Goal: Task Accomplishment & Management: Manage account settings

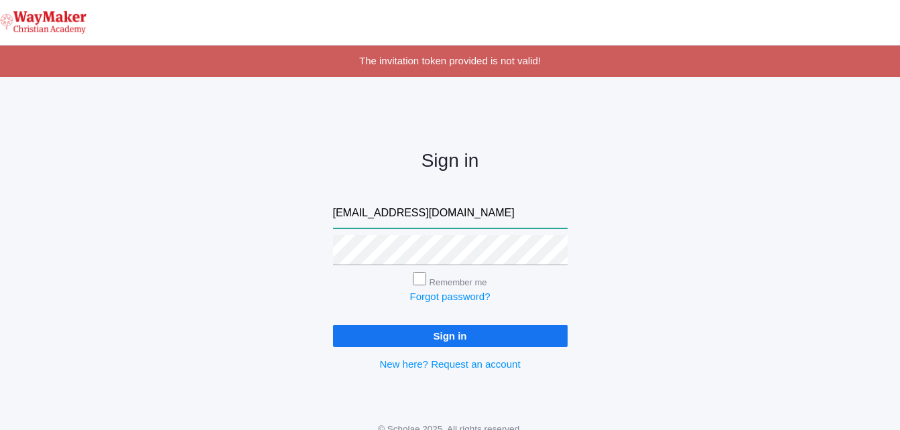
type input "gpecor@waymakerchristian.com"
click at [380, 338] on input "Sign in" at bounding box center [450, 336] width 234 height 22
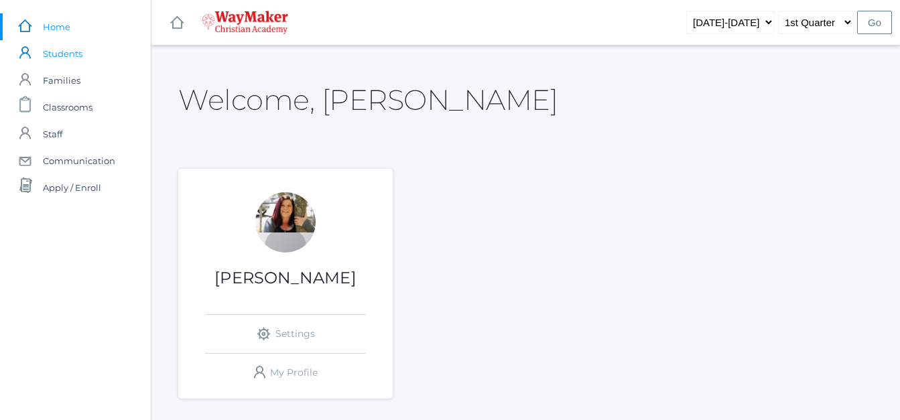
click at [80, 56] on span "Students" at bounding box center [63, 53] width 40 height 27
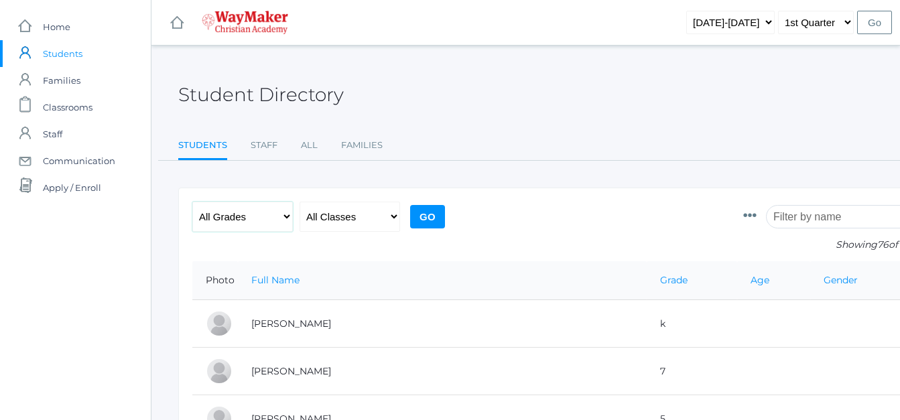
click at [285, 217] on select "All Grades Elementary - Pre-K - Kindergarten - 1st Grade - 2nd Grade - 3rd Grad…" at bounding box center [242, 217] width 100 height 30
select select "k"
click at [192, 202] on select "All Grades Elementary - Pre-K - Kindergarten - 1st Grade - 2nd Grade - 3rd Grad…" at bounding box center [242, 217] width 100 height 30
click at [427, 214] on input "Go" at bounding box center [427, 216] width 35 height 23
click at [431, 214] on input "Go" at bounding box center [427, 216] width 35 height 23
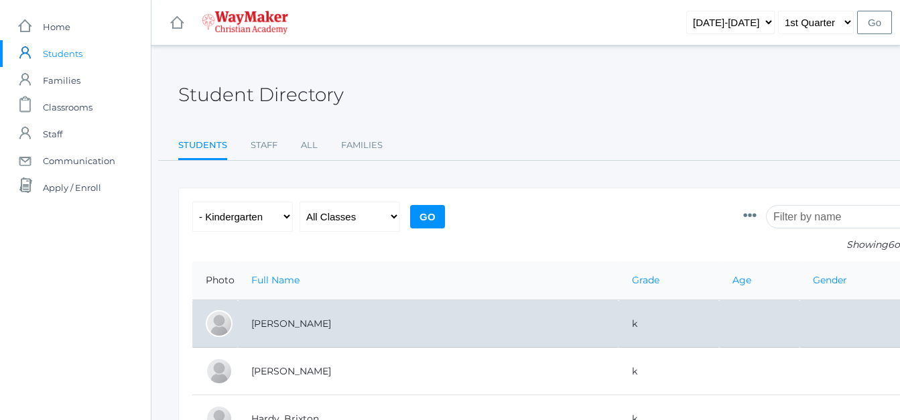
click at [278, 325] on td "[PERSON_NAME]" at bounding box center [428, 324] width 380 height 48
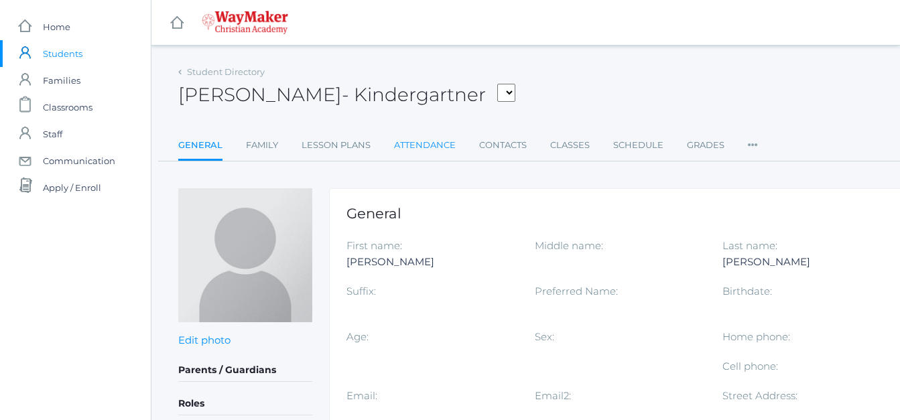
click at [450, 139] on link "Attendance" at bounding box center [425, 145] width 62 height 27
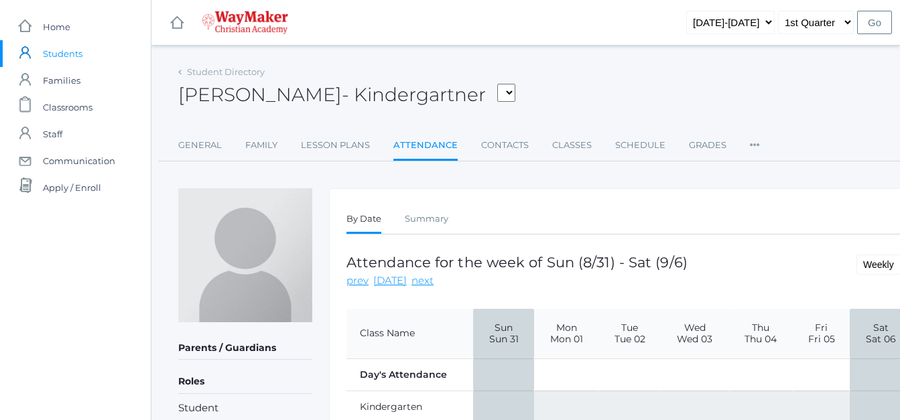
click at [67, 54] on span "Students" at bounding box center [63, 53] width 40 height 27
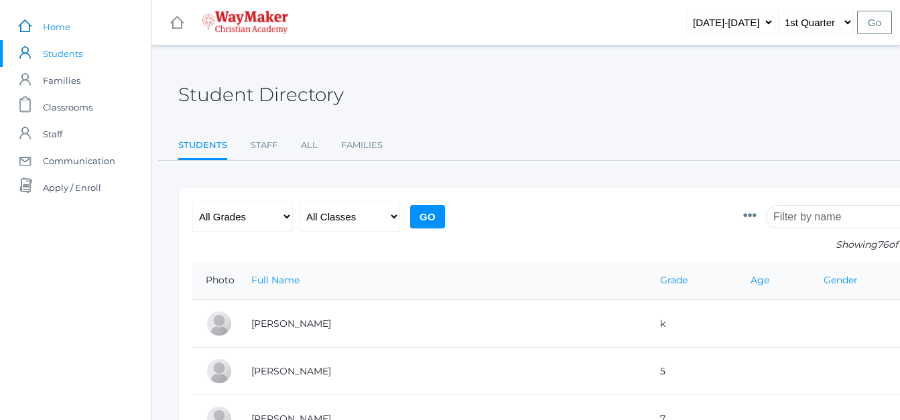
click at [48, 34] on span "Home" at bounding box center [56, 26] width 27 height 27
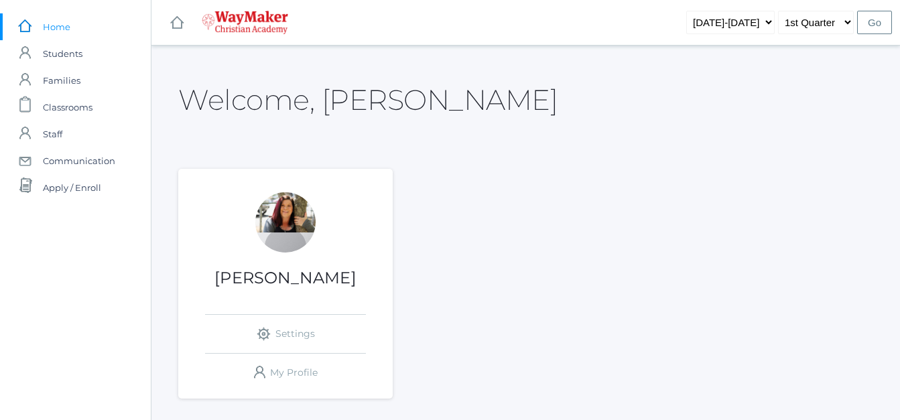
click at [267, 266] on div "Gina Pecor icons/ui/navigation/settings Created with Sketch. Settings icons/use…" at bounding box center [285, 291] width 214 height 199
click at [287, 387] on link "icons/user/plain Created with Sketch. My Profile" at bounding box center [285, 373] width 161 height 38
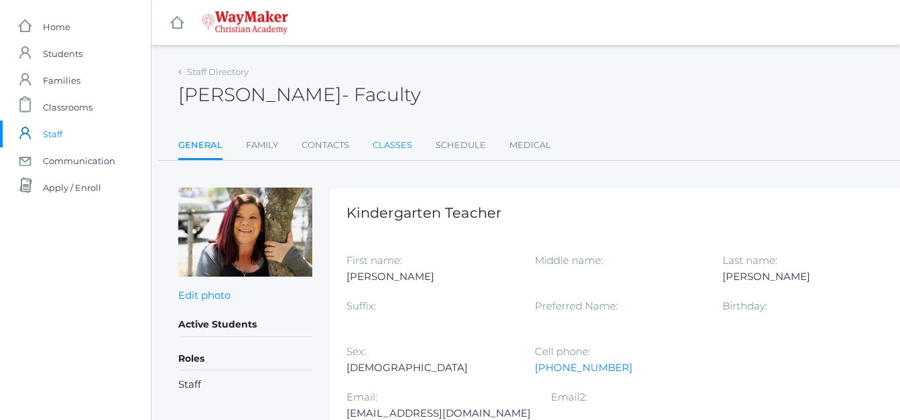
click at [391, 143] on link "Classes" at bounding box center [392, 145] width 40 height 27
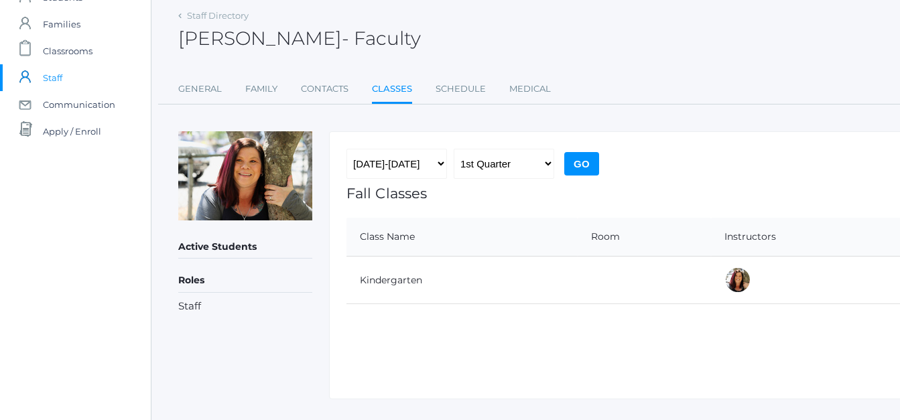
scroll to position [84, 0]
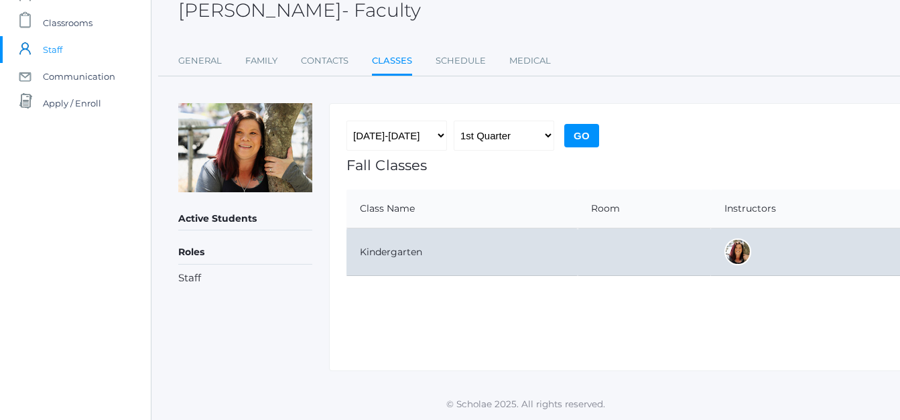
click at [389, 257] on td "Kindergarten" at bounding box center [461, 252] width 231 height 48
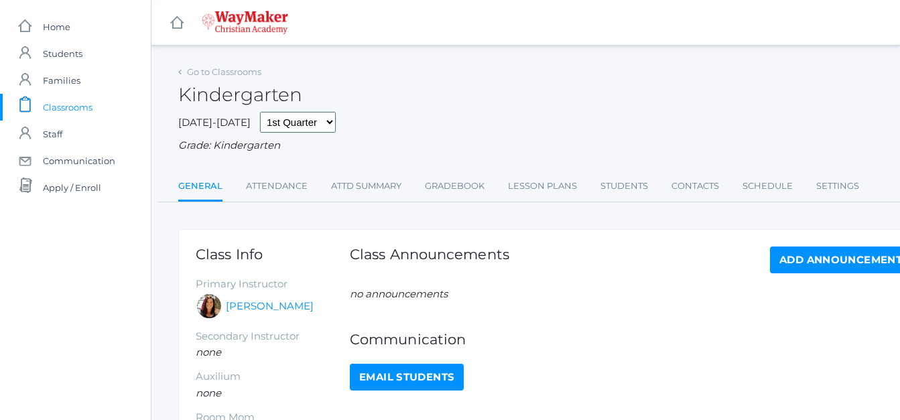
click at [311, 122] on select "1st Quarter 2nd Quarter 3rd Quarter 4th Quarter" at bounding box center [298, 122] width 76 height 21
click at [351, 118] on div "2025-2026 1st Quarter 2nd Quarter 3rd Quarter 4th Quarter Grade: Kindergarten" at bounding box center [553, 133] width 750 height 42
click at [471, 187] on link "Gradebook" at bounding box center [455, 186] width 60 height 27
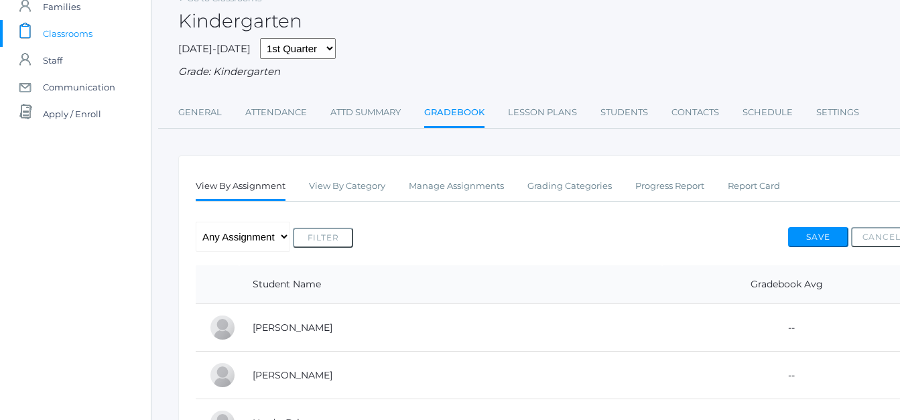
scroll to position [72, 0]
click at [432, 189] on link "Manage Assignments" at bounding box center [456, 187] width 95 height 27
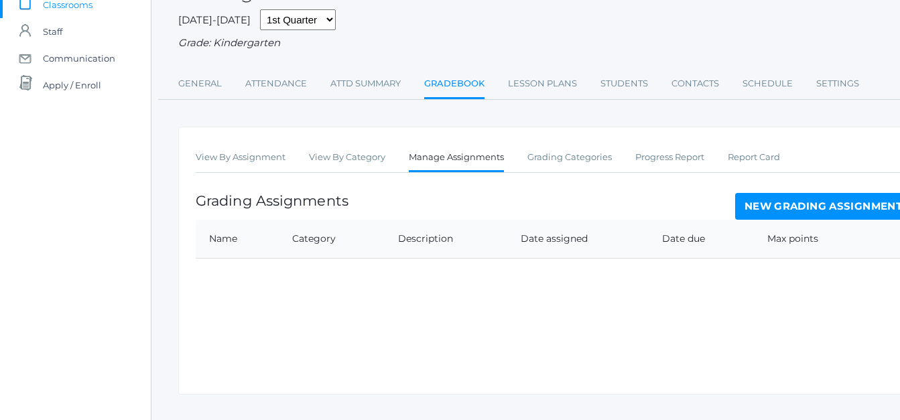
scroll to position [103, 0]
click at [525, 91] on link "Lesson Plans" at bounding box center [542, 83] width 69 height 27
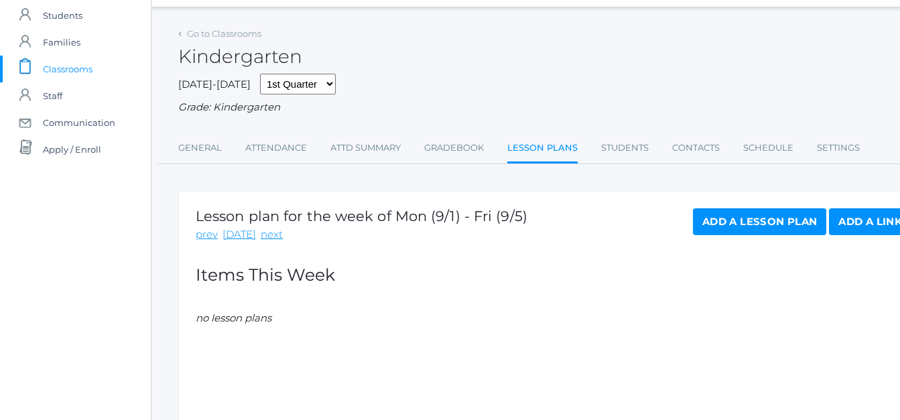
scroll to position [127, 0]
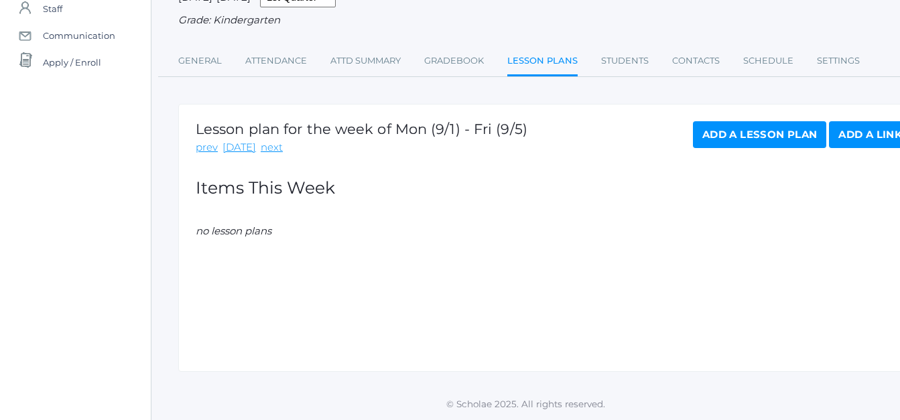
click at [738, 135] on link "Add a Lesson Plan" at bounding box center [759, 134] width 133 height 27
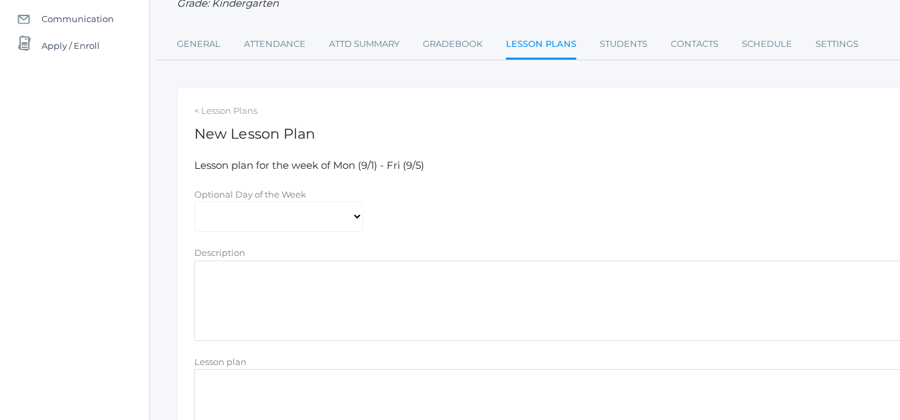
scroll to position [140, 1]
click at [211, 277] on textarea "Description" at bounding box center [551, 303] width 715 height 80
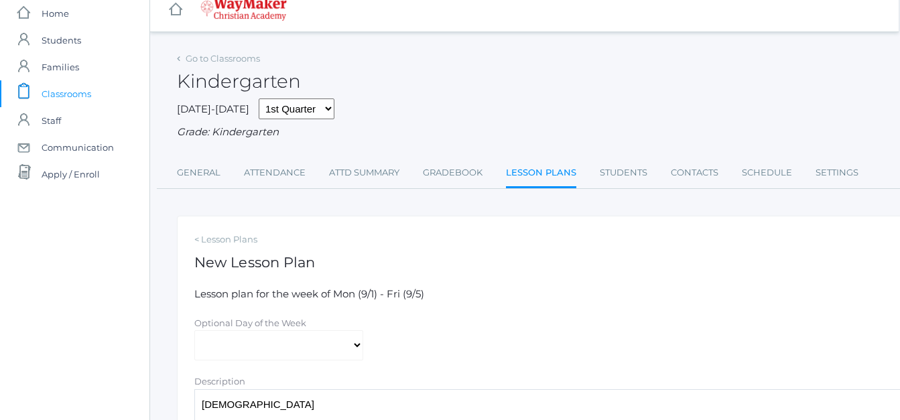
scroll to position [0, 1]
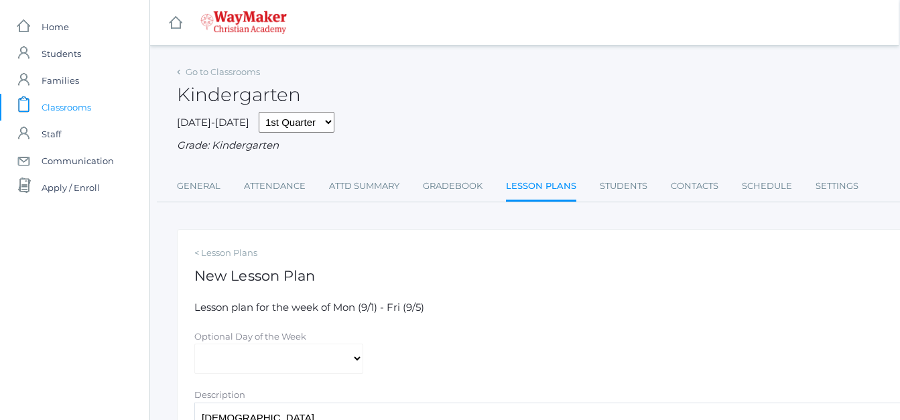
type textarea "Bible"
click at [56, 107] on span "Classrooms" at bounding box center [67, 107] width 50 height 27
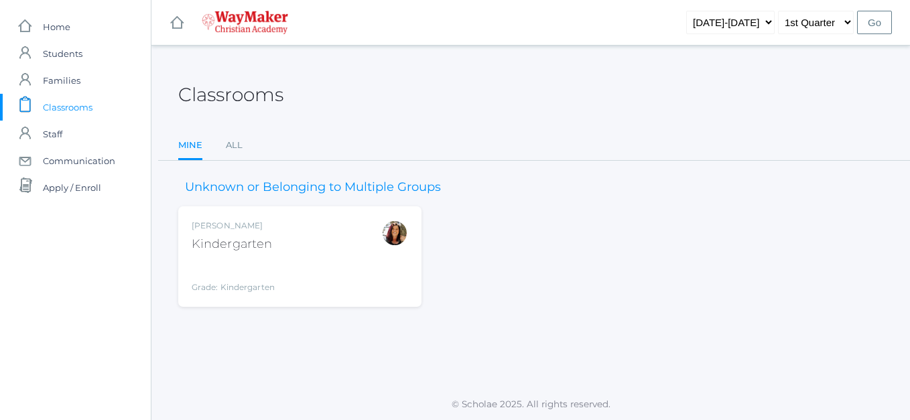
click at [222, 252] on div "Kindergarten" at bounding box center [233, 244] width 83 height 18
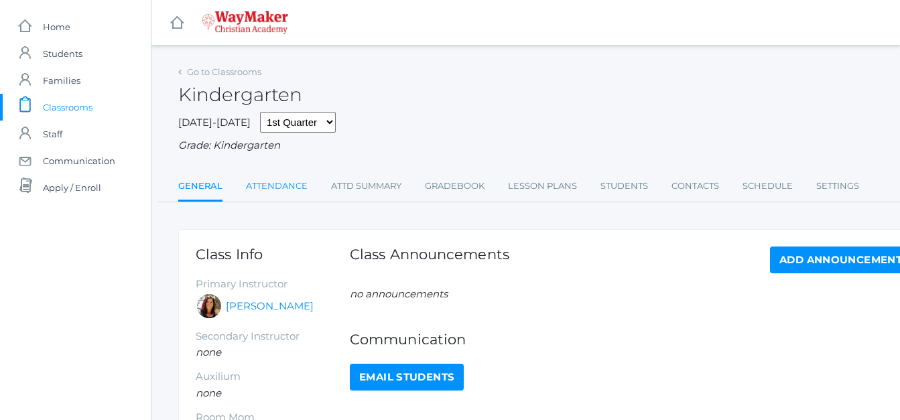
click at [295, 183] on link "Attendance" at bounding box center [277, 186] width 62 height 27
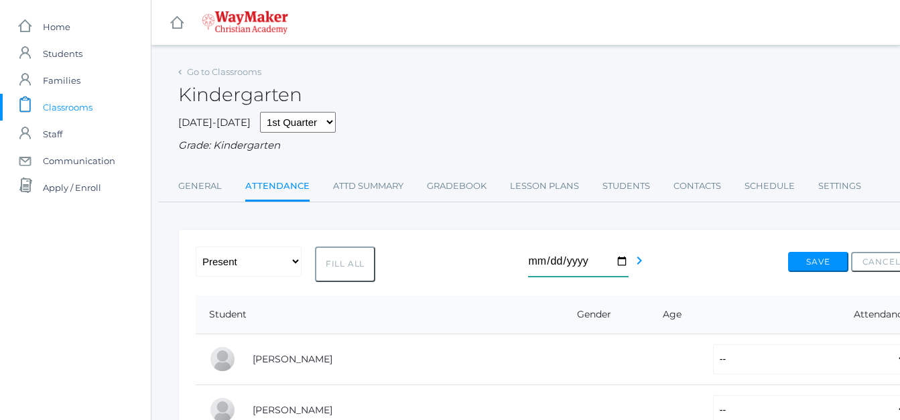
click at [614, 263] on input "[DATE]" at bounding box center [578, 262] width 100 height 30
click at [752, 190] on link "Schedule" at bounding box center [769, 186] width 50 height 27
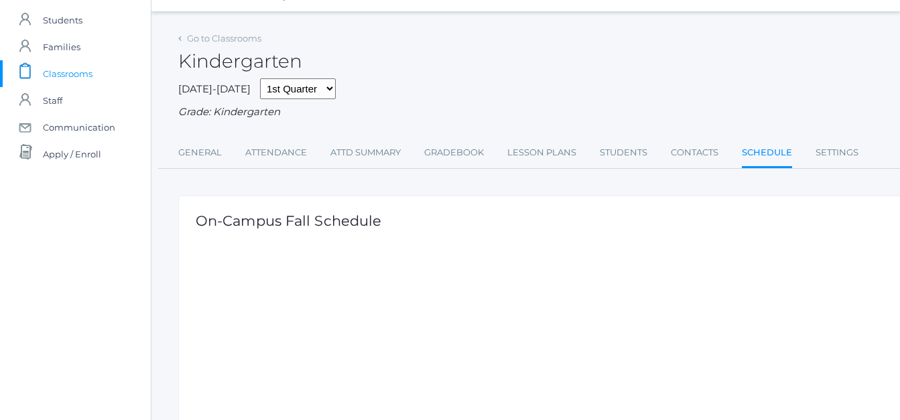
scroll to position [23, 0]
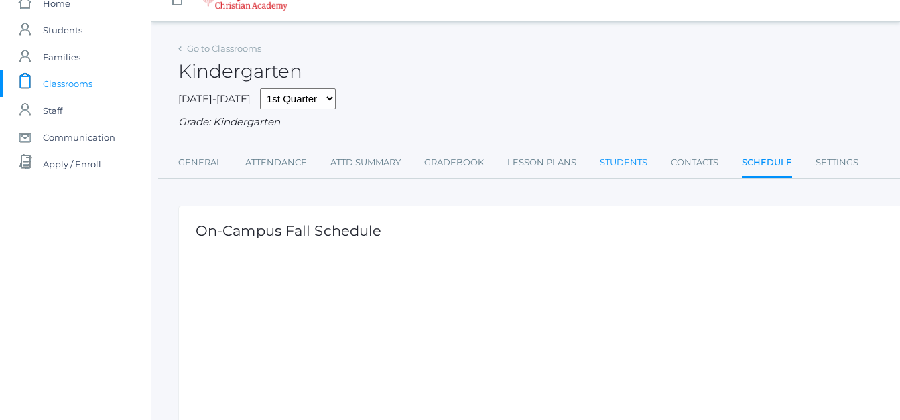
click at [622, 167] on link "Students" at bounding box center [624, 162] width 48 height 27
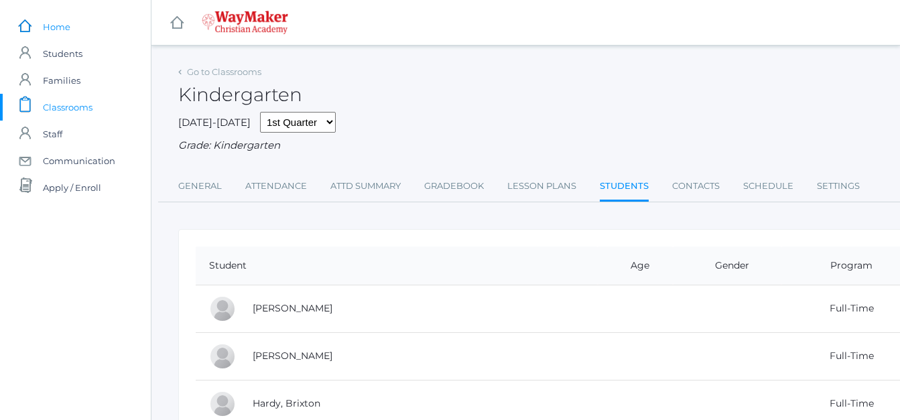
click at [55, 27] on span "Home" at bounding box center [56, 26] width 27 height 27
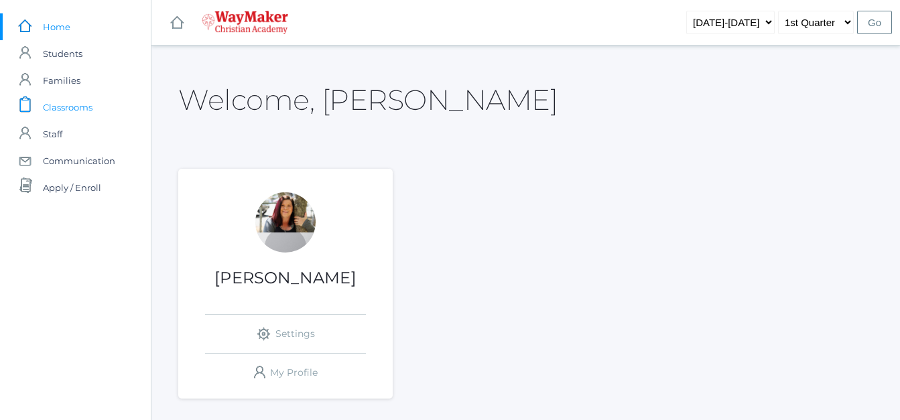
click at [61, 109] on span "Classrooms" at bounding box center [68, 107] width 50 height 27
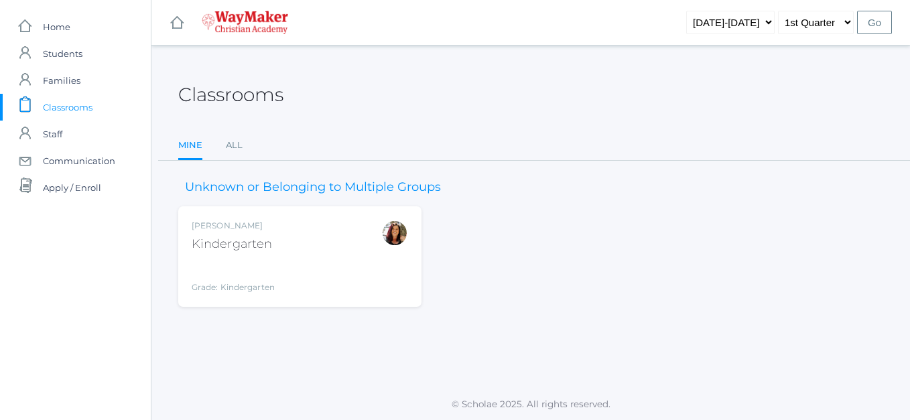
click at [231, 239] on div "Kindergarten" at bounding box center [233, 244] width 83 height 18
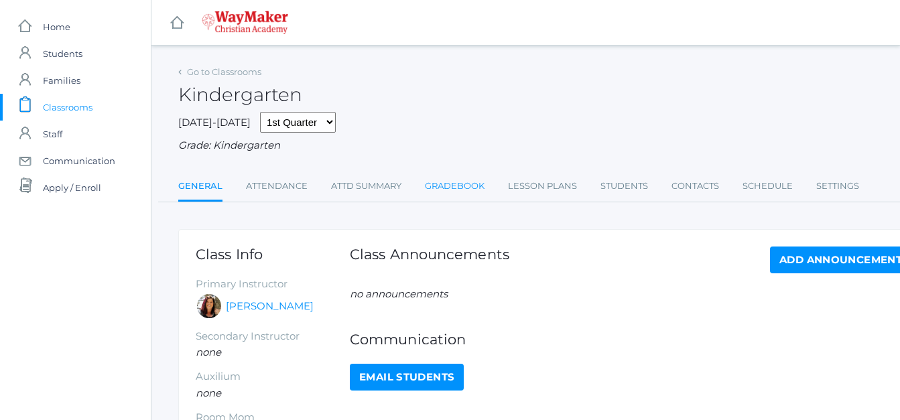
click at [447, 185] on link "Gradebook" at bounding box center [455, 186] width 60 height 27
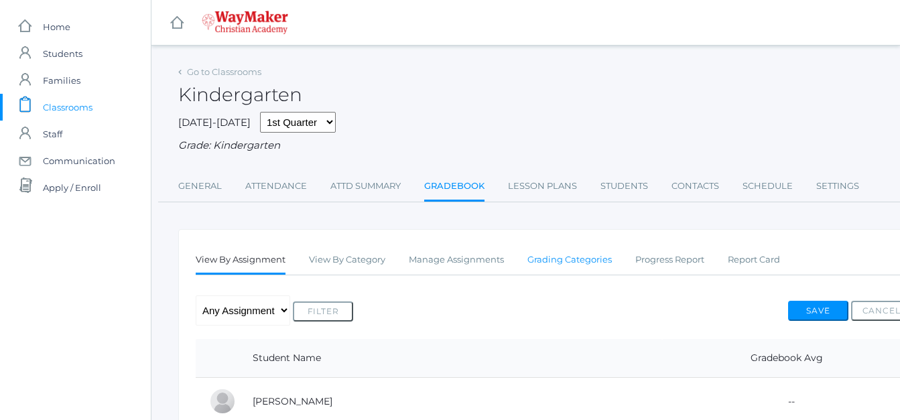
click at [563, 257] on link "Grading Categories" at bounding box center [569, 260] width 84 height 27
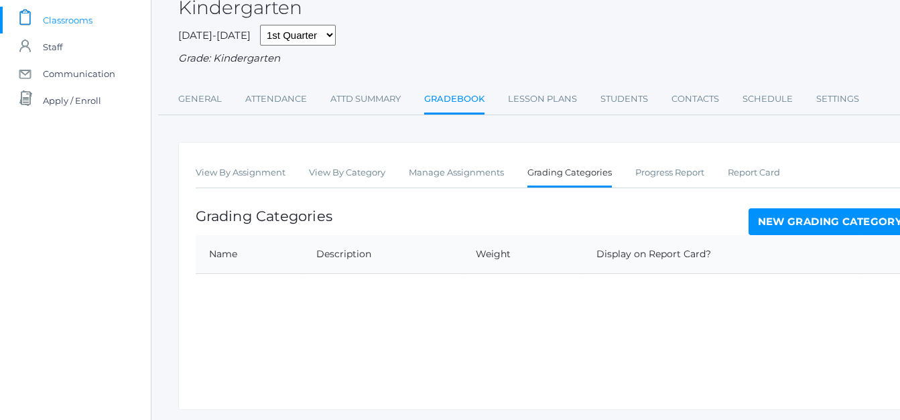
scroll to position [94, 0]
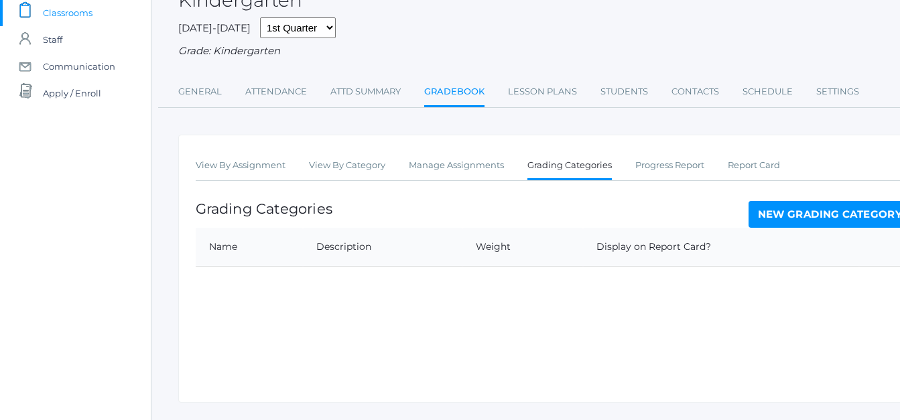
click at [774, 222] on link "New Grading Category" at bounding box center [829, 214] width 163 height 27
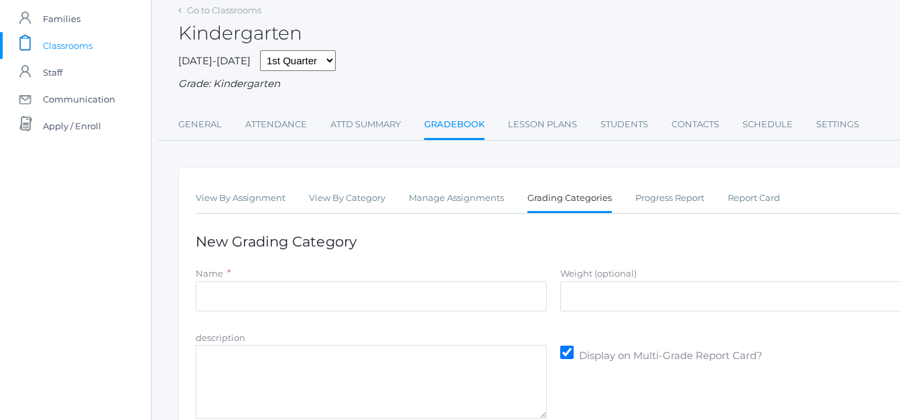
scroll to position [64, 0]
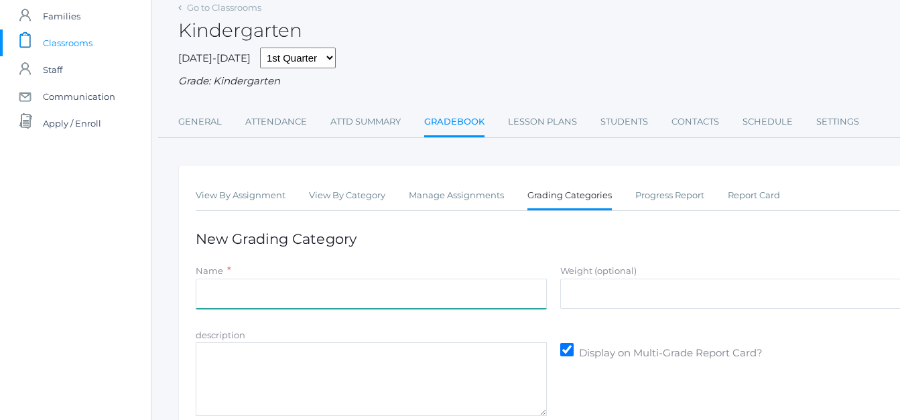
click at [216, 297] on input "Name" at bounding box center [371, 294] width 351 height 30
type input "Daily Practice"
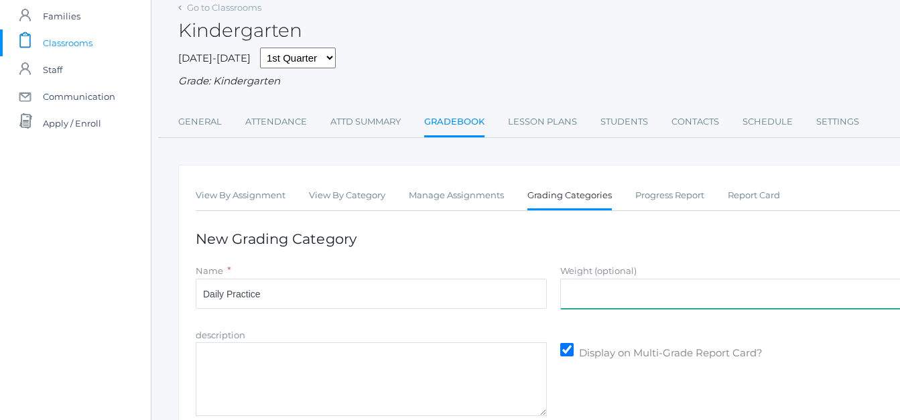
click at [608, 297] on input "Weight (optional)" at bounding box center [735, 294] width 351 height 30
type input "7"
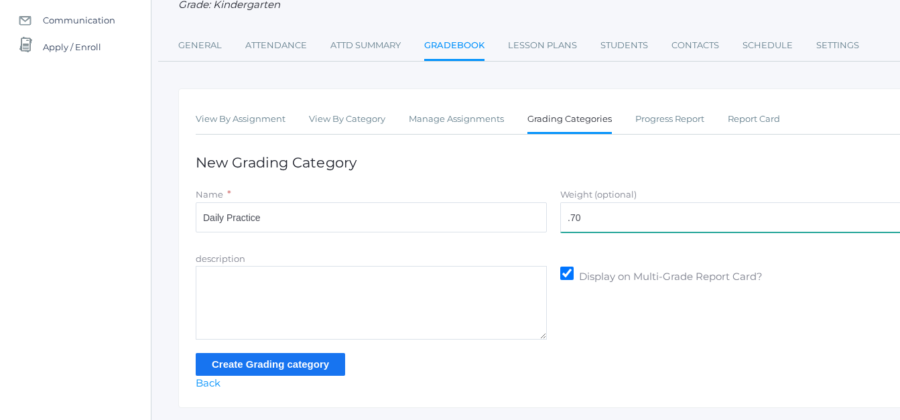
scroll to position [179, 0]
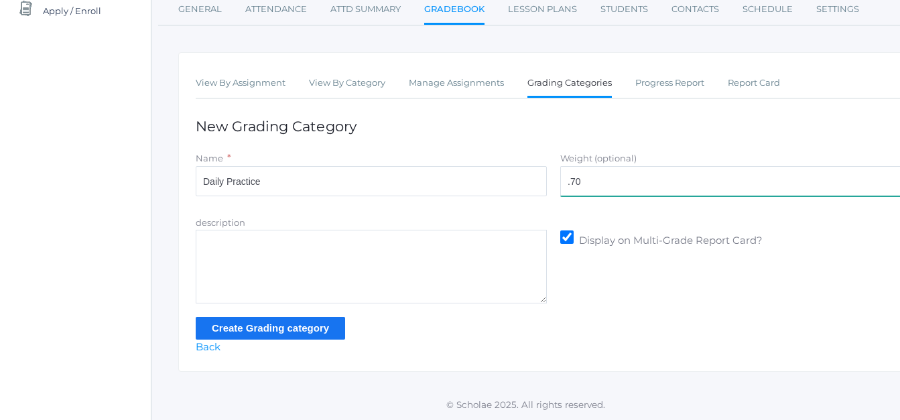
type input ".70"
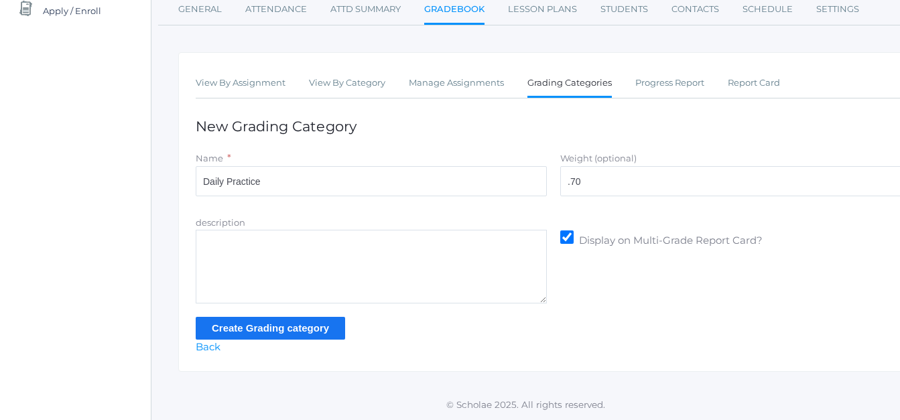
click at [299, 327] on input "Create Grading category" at bounding box center [270, 328] width 149 height 22
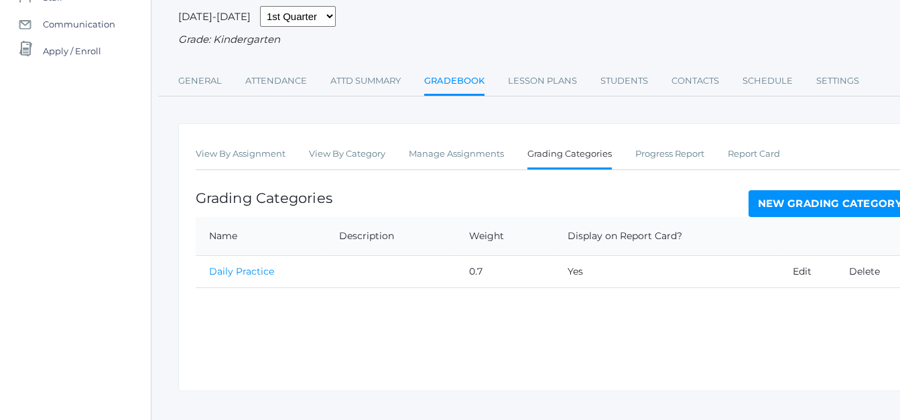
scroll to position [159, 0]
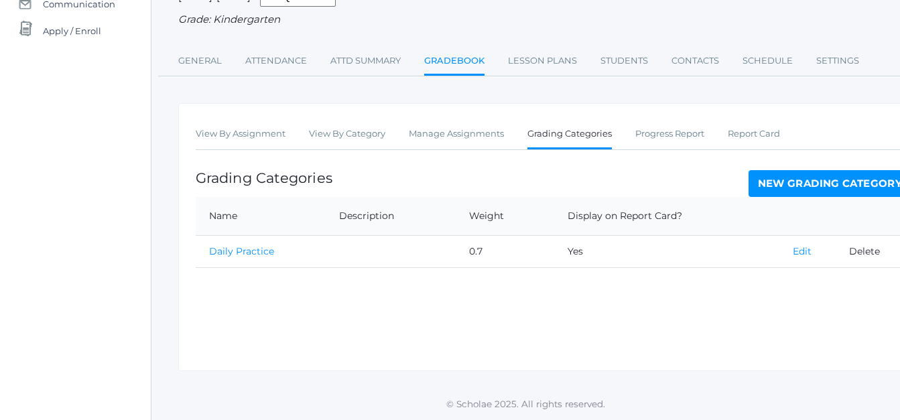
click at [807, 251] on link "Edit" at bounding box center [801, 251] width 19 height 12
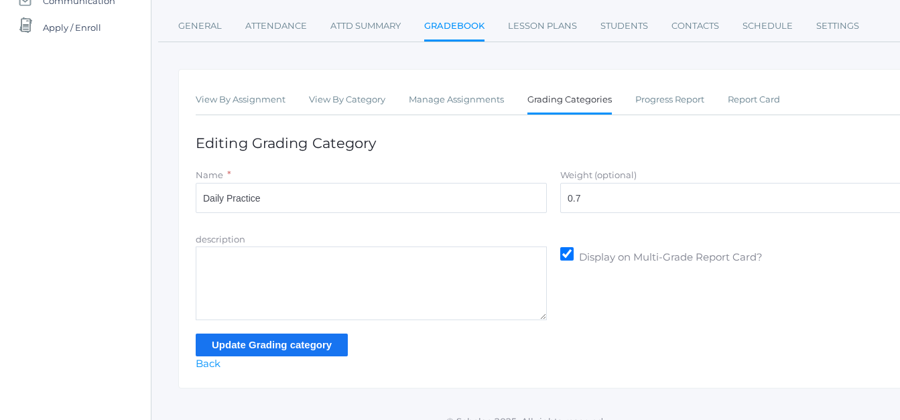
scroll to position [179, 0]
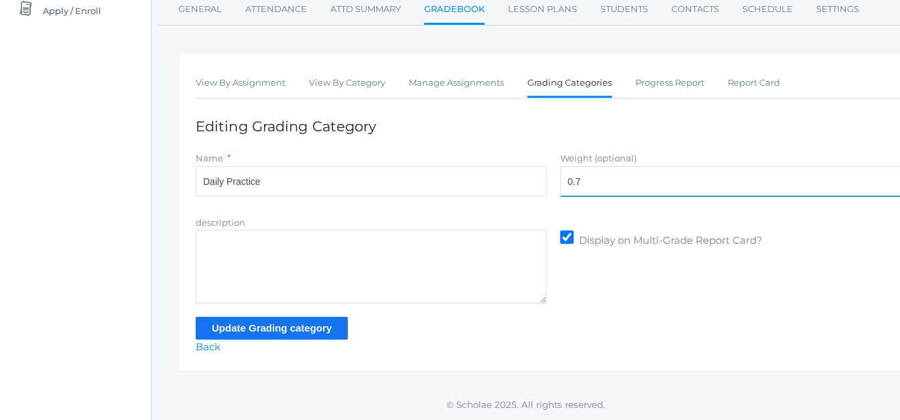
click at [584, 176] on input "0.7" at bounding box center [735, 181] width 351 height 30
type input "0"
type input "70%"
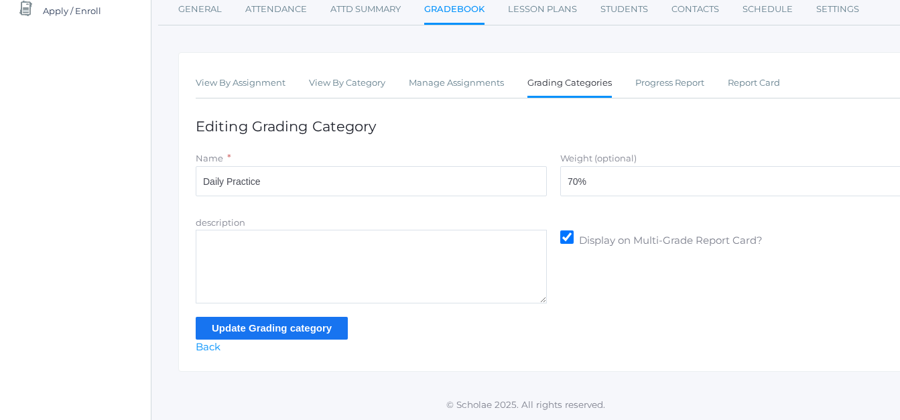
click at [260, 330] on input "Update Grading category" at bounding box center [272, 328] width 152 height 22
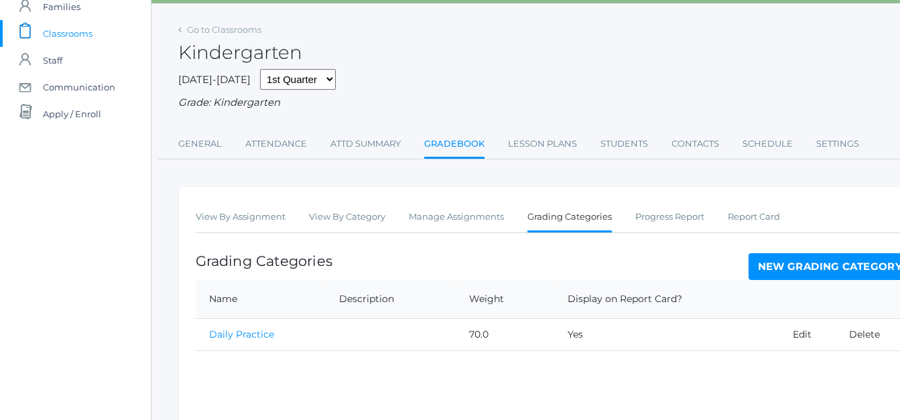
scroll to position [159, 0]
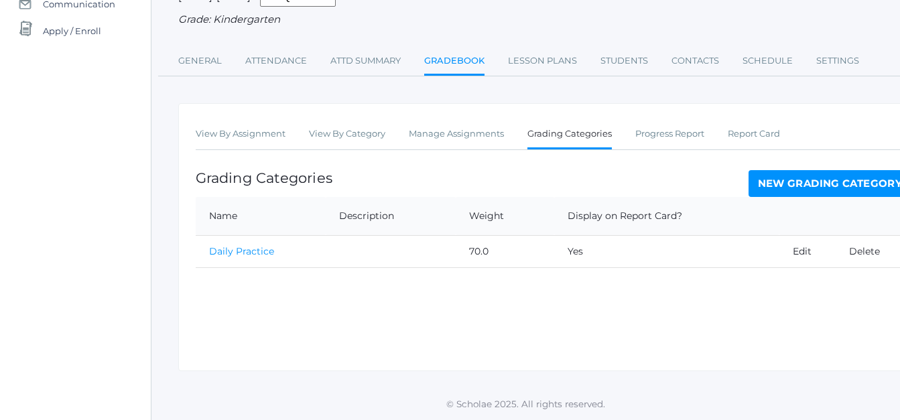
click at [800, 187] on link "New Grading Category" at bounding box center [829, 183] width 163 height 27
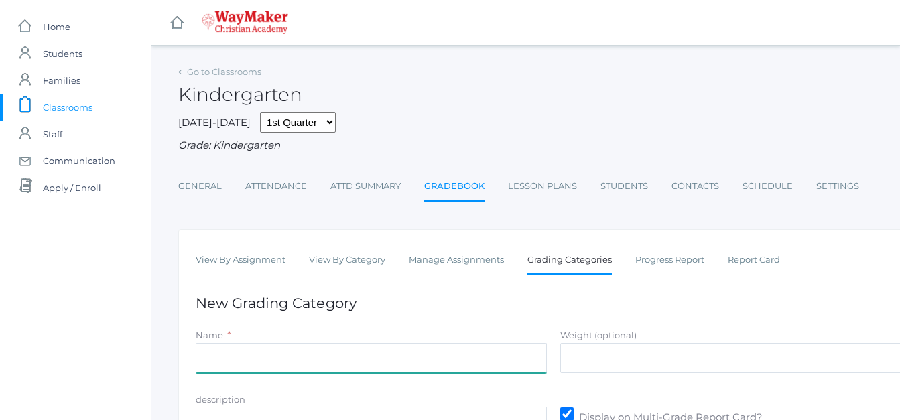
click at [237, 356] on input "Name" at bounding box center [371, 358] width 351 height 30
type input "Summative Evaluations"
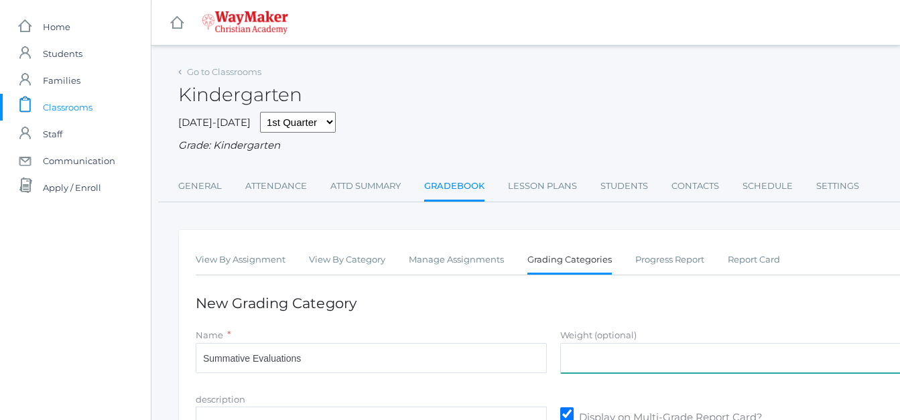
click at [612, 364] on input "Weight (optional)" at bounding box center [735, 358] width 351 height 30
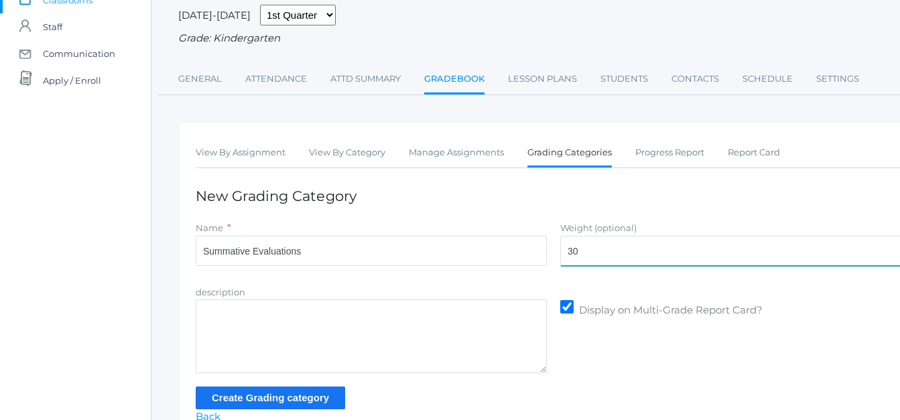
scroll to position [110, 0]
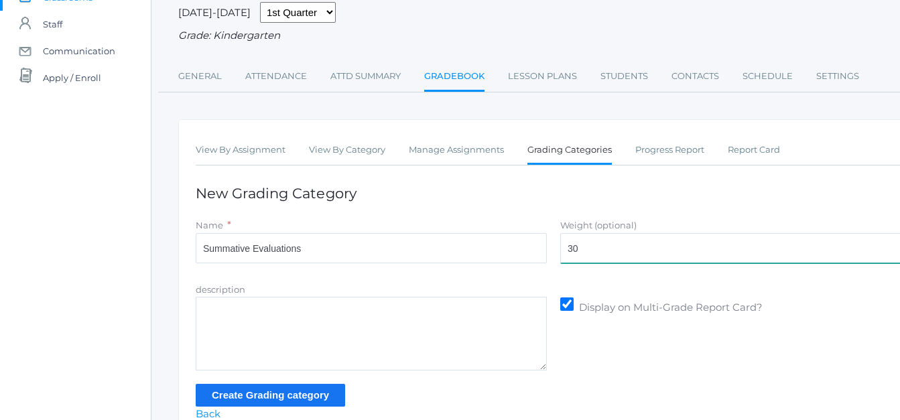
type input "30"
click at [271, 399] on input "Create Grading category" at bounding box center [270, 395] width 149 height 22
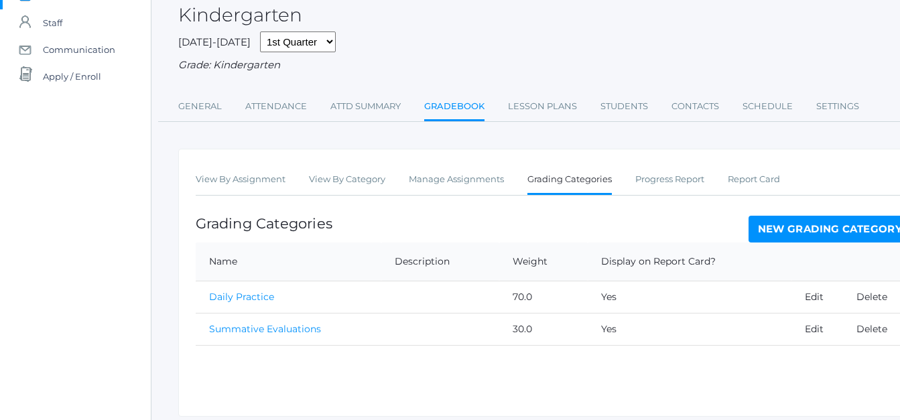
scroll to position [159, 0]
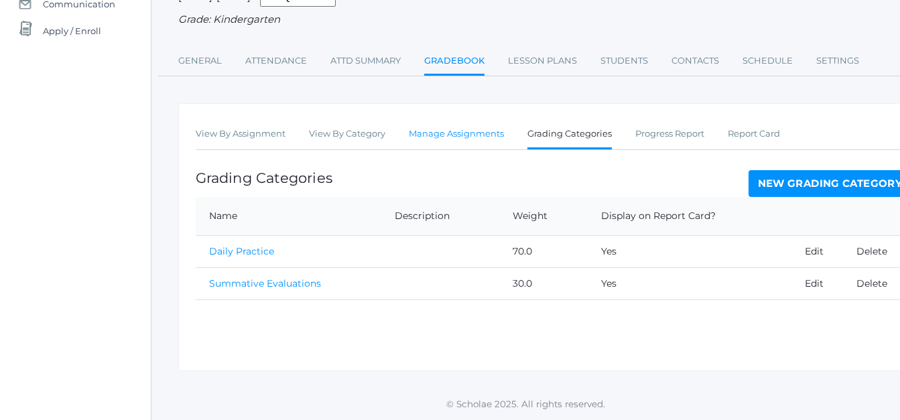
click at [461, 132] on link "Manage Assignments" at bounding box center [456, 134] width 95 height 27
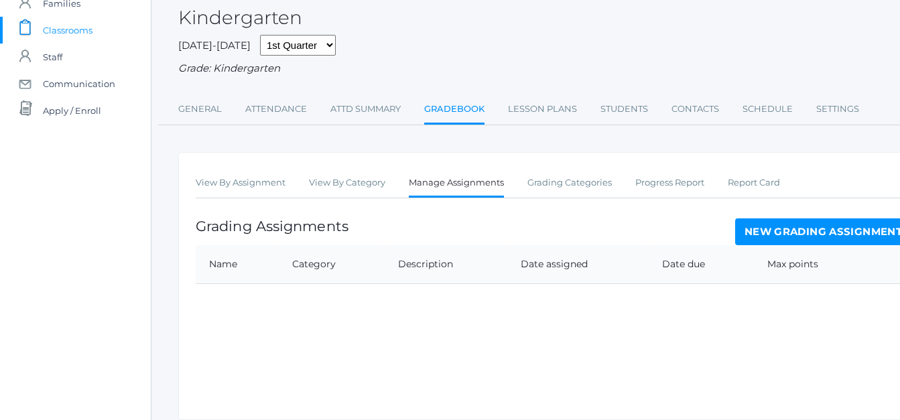
scroll to position [78, 0]
click at [786, 234] on link "New Grading Assignment" at bounding box center [823, 230] width 176 height 27
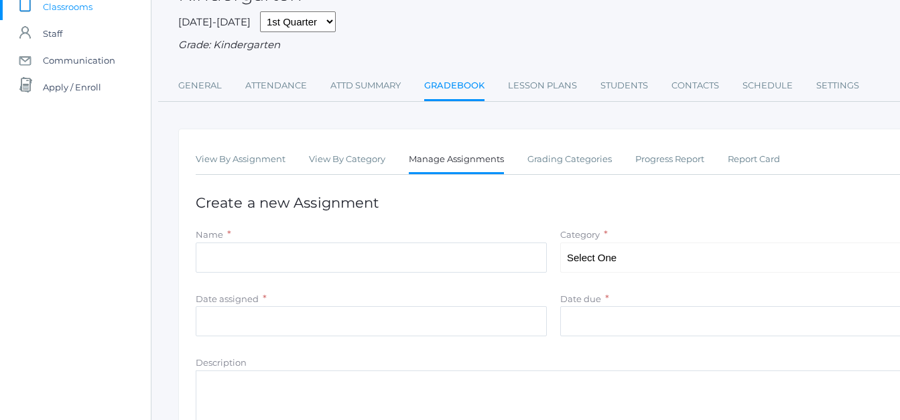
scroll to position [101, 0]
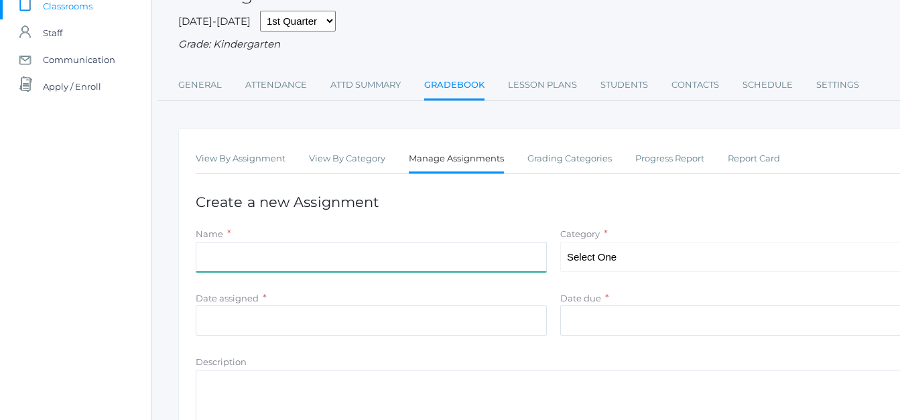
click at [295, 263] on input "Name" at bounding box center [371, 257] width 351 height 30
type input "Daily Practice [DEMOGRAPHIC_DATA]"
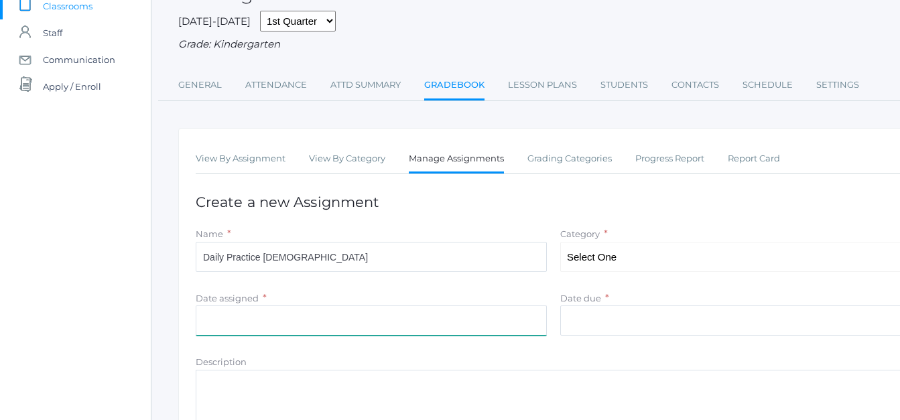
click at [216, 327] on input "Date assigned" at bounding box center [371, 320] width 351 height 30
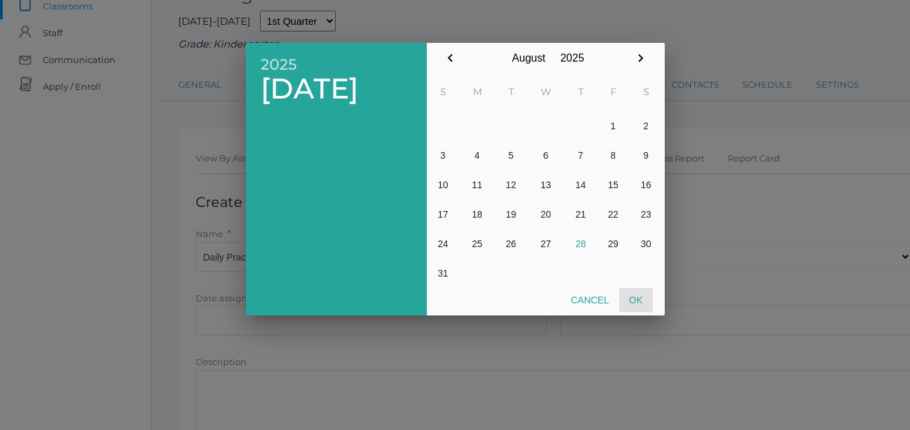
click at [632, 300] on button "Ok" at bounding box center [635, 300] width 33 height 24
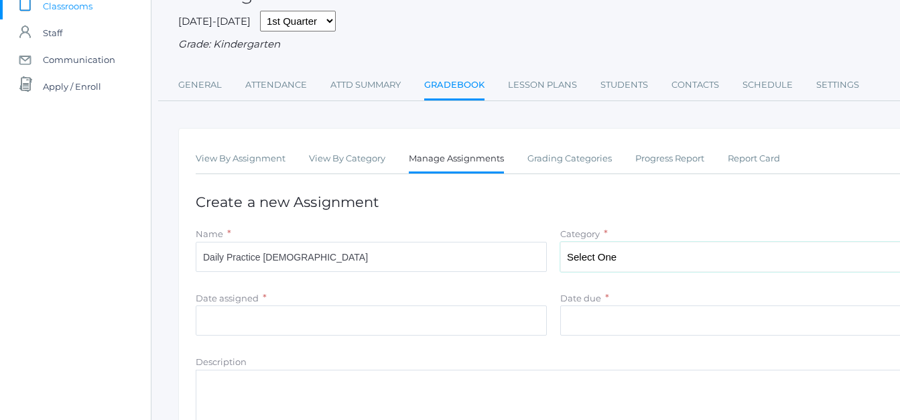
click at [691, 257] on select "Select One Summative Evaluations Daily Practice" at bounding box center [735, 257] width 351 height 30
select select "1068"
click at [560, 243] on select "Select One Summative Evaluations Daily Practice" at bounding box center [735, 257] width 351 height 30
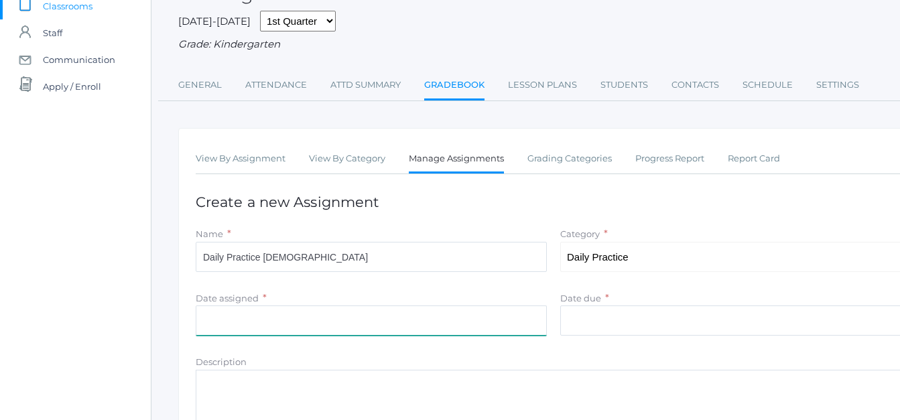
click at [334, 321] on input "Date assigned" at bounding box center [371, 320] width 351 height 30
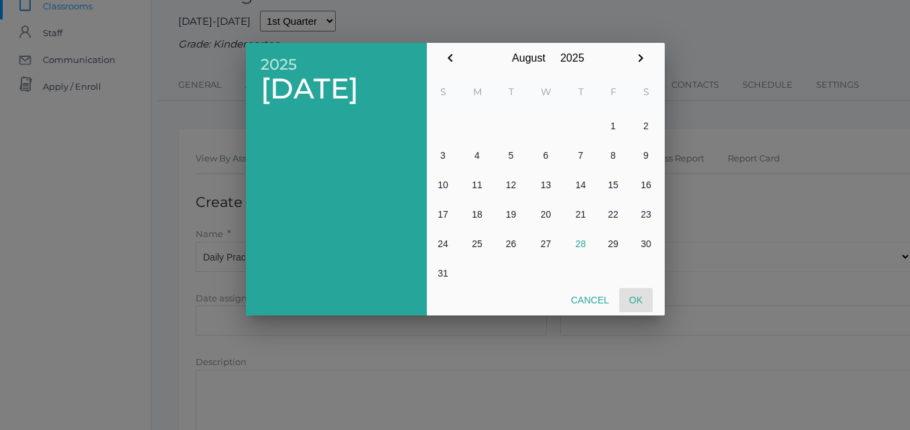
click at [636, 303] on button "Ok" at bounding box center [635, 300] width 33 height 24
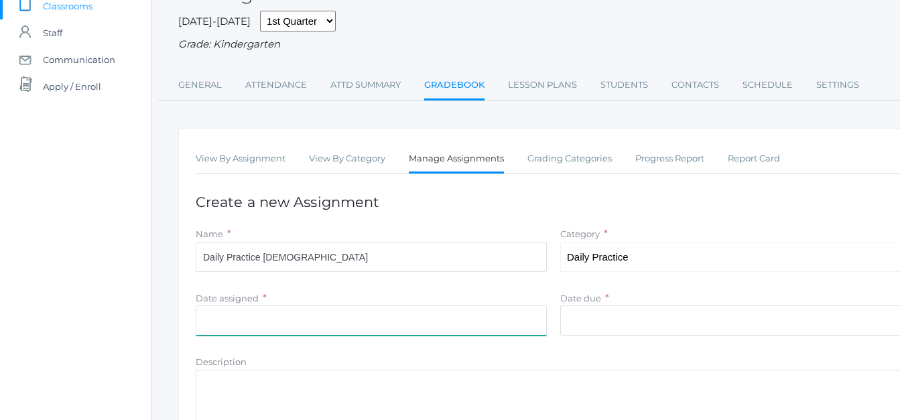
click at [346, 312] on input "Date assigned" at bounding box center [371, 320] width 351 height 30
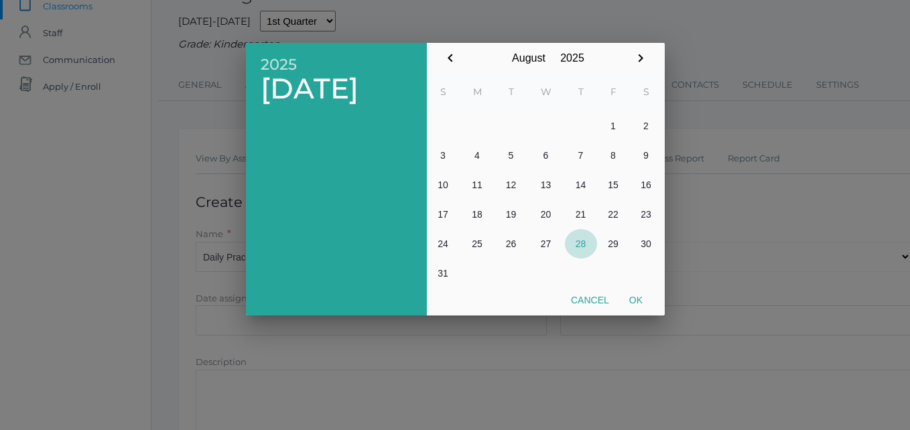
click at [579, 243] on button "28" at bounding box center [581, 243] width 32 height 29
click at [642, 297] on button "Ok" at bounding box center [635, 300] width 33 height 24
type input "2025-08-28"
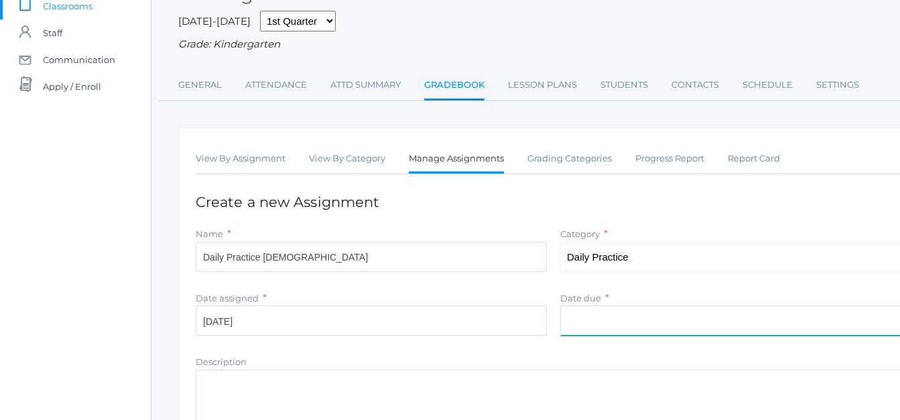
click at [617, 317] on input "Date due" at bounding box center [735, 320] width 351 height 30
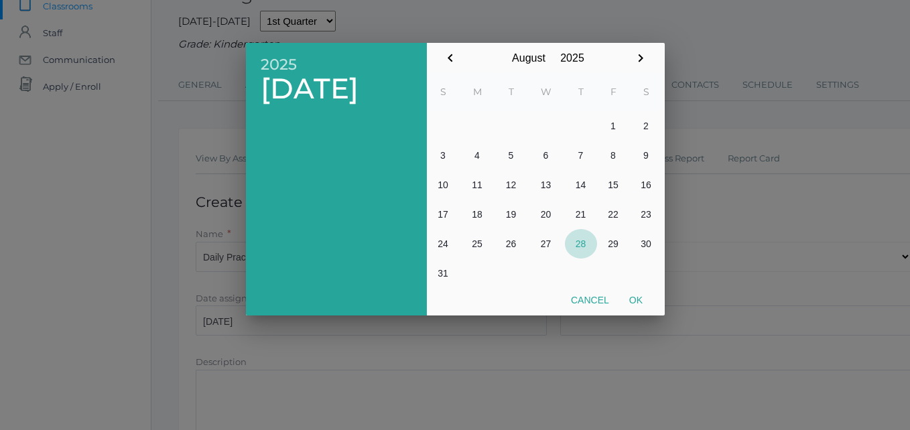
click at [578, 249] on button "28" at bounding box center [581, 243] width 32 height 29
click at [634, 297] on button "Ok" at bounding box center [635, 300] width 33 height 24
type input "2025-08-28"
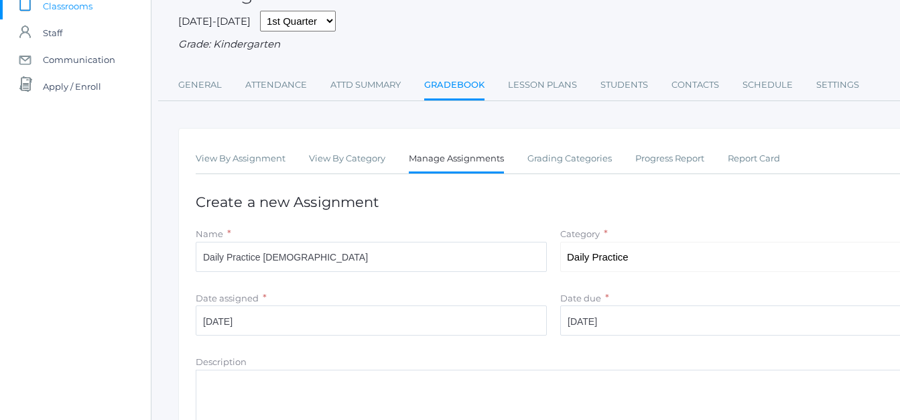
scroll to position [145, 0]
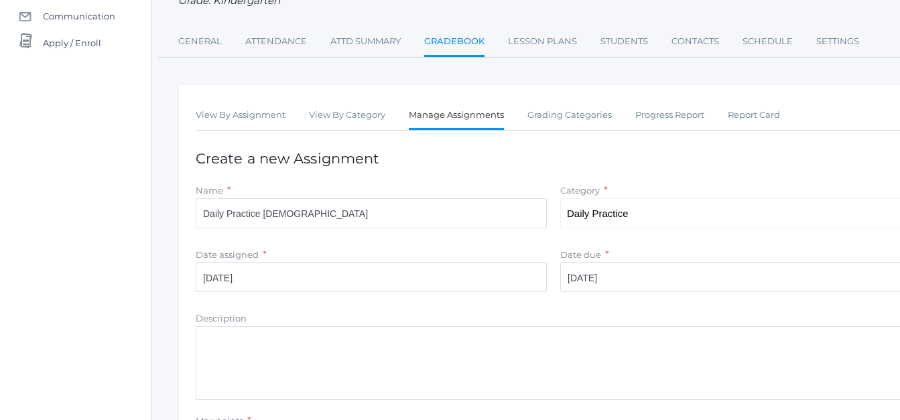
click at [285, 359] on textarea "Description" at bounding box center [553, 363] width 715 height 74
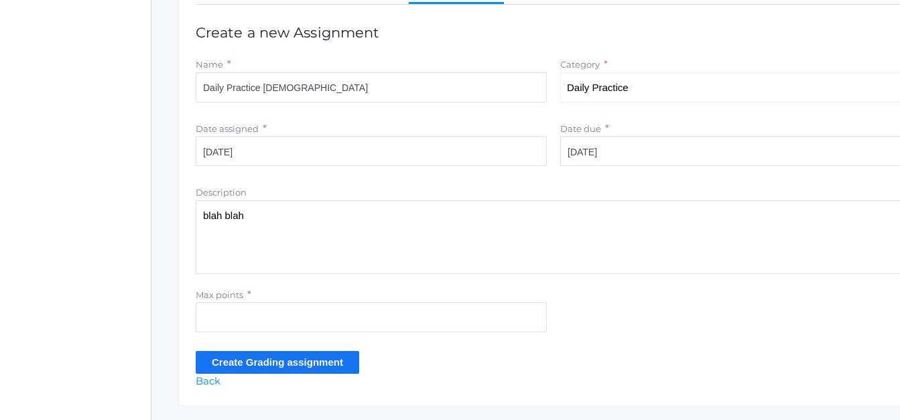
scroll to position [279, 0]
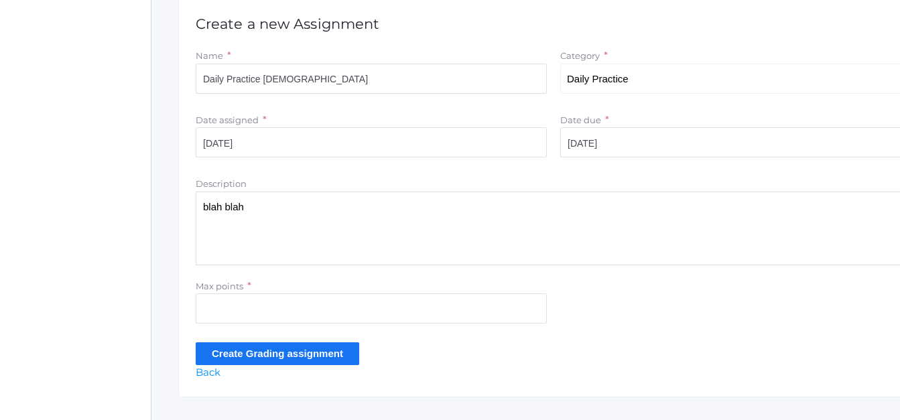
type textarea "blah blah"
click at [255, 313] on input "Max points" at bounding box center [371, 308] width 351 height 30
type input "100"
click at [257, 353] on input "Create Grading assignment" at bounding box center [277, 353] width 163 height 22
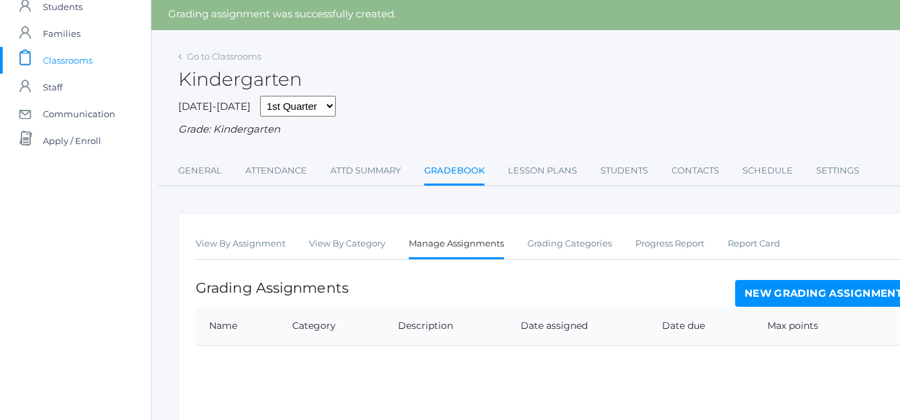
scroll to position [38, 0]
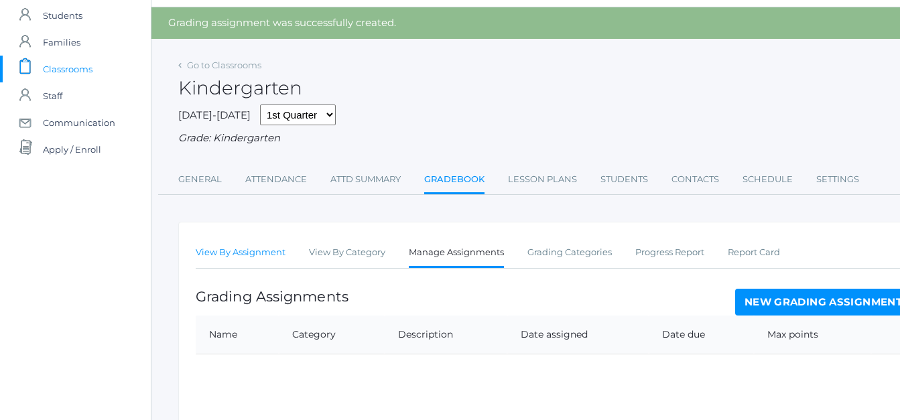
click at [224, 255] on link "View By Assignment" at bounding box center [241, 252] width 90 height 27
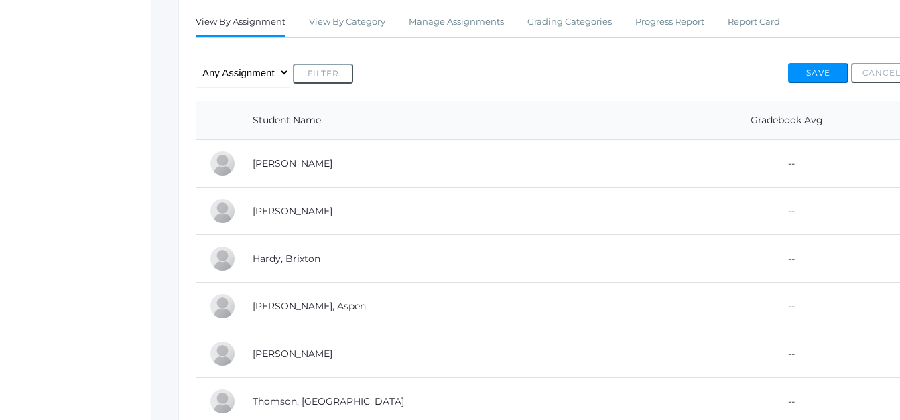
scroll to position [214, 0]
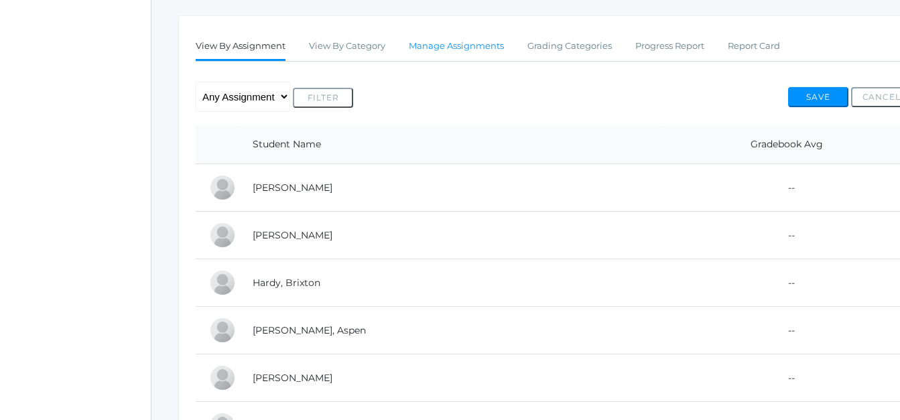
click at [446, 50] on link "Manage Assignments" at bounding box center [456, 46] width 95 height 27
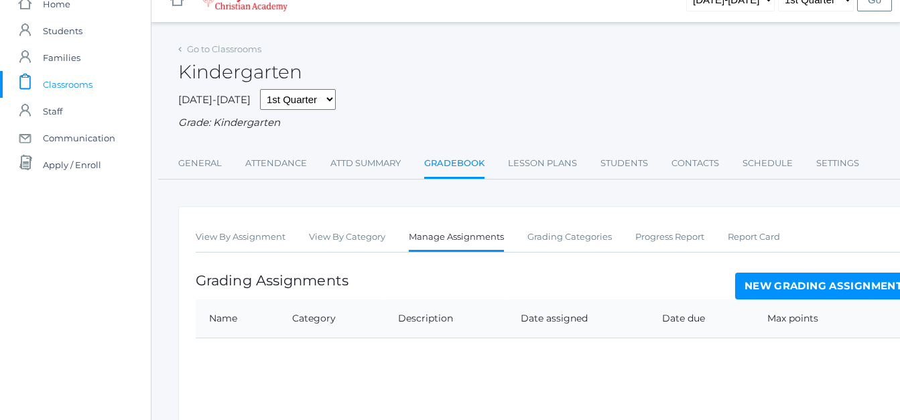
scroll to position [14, 0]
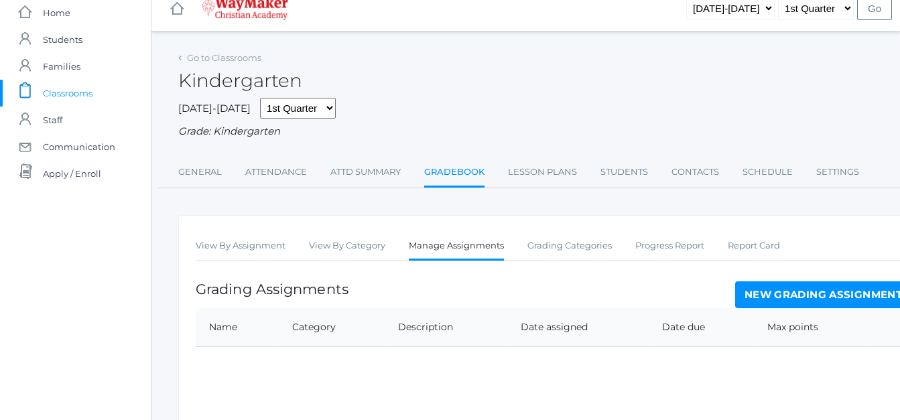
click at [793, 297] on link "New Grading Assignment" at bounding box center [823, 294] width 176 height 27
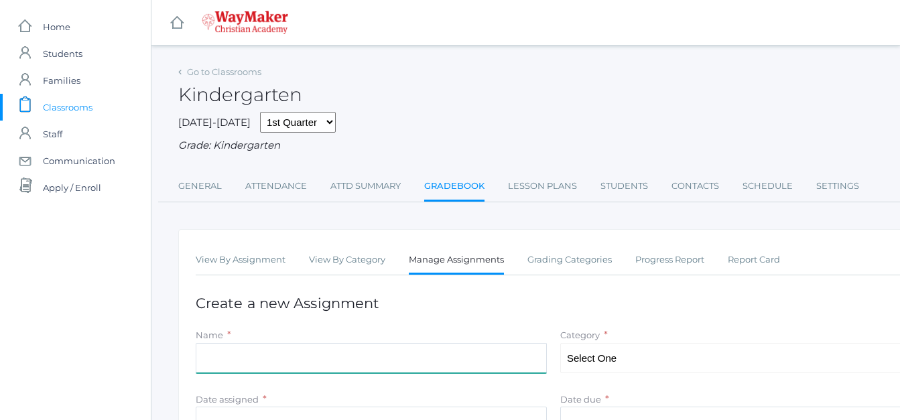
click at [340, 355] on input "Name" at bounding box center [371, 358] width 351 height 30
type input "Daily Practice [DEMOGRAPHIC_DATA]"
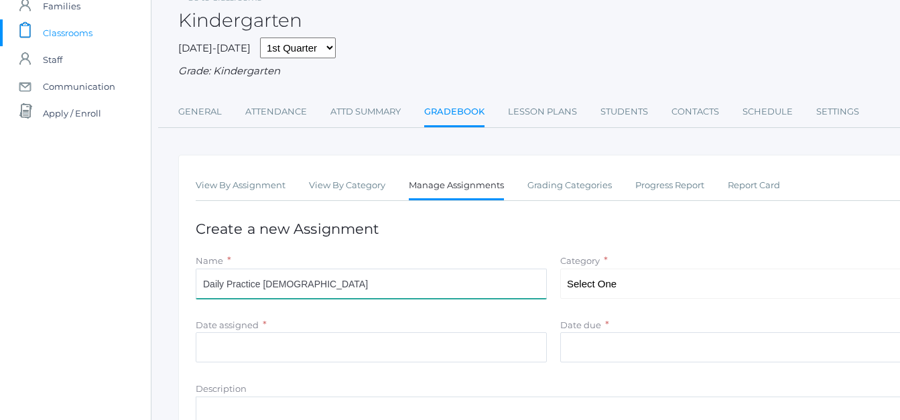
scroll to position [75, 0]
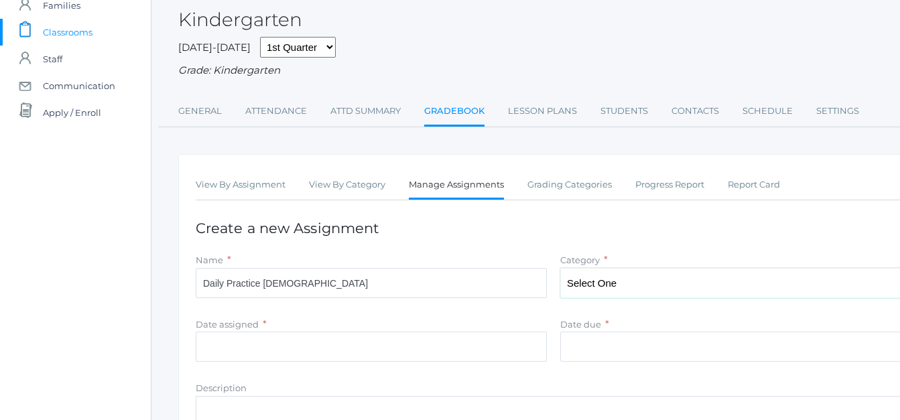
drag, startPoint x: 714, startPoint y: 278, endPoint x: 695, endPoint y: 289, distance: 21.6
click at [695, 289] on select "Select One Summative Evaluations Daily Practice" at bounding box center [735, 283] width 351 height 30
select select "1068"
click at [560, 269] on select "Select One Summative Evaluations Daily Practice" at bounding box center [735, 283] width 351 height 30
click at [311, 352] on input "Date assigned" at bounding box center [371, 347] width 351 height 30
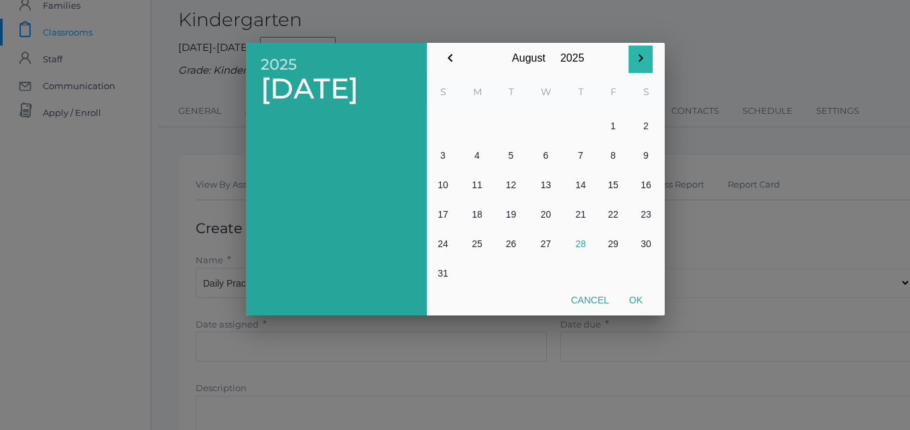
click at [639, 62] on icon "button" at bounding box center [640, 58] width 16 height 16
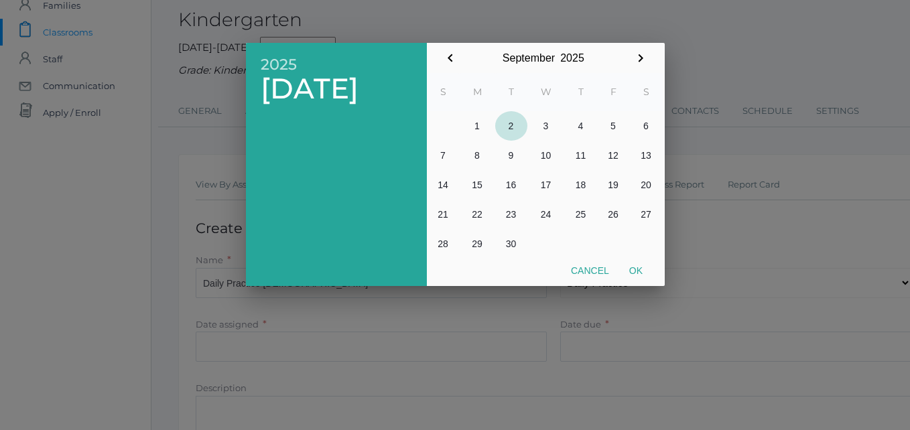
click at [514, 128] on button "2" at bounding box center [511, 125] width 32 height 29
click at [640, 269] on button "Ok" at bounding box center [635, 271] width 33 height 24
type input "[DATE]"
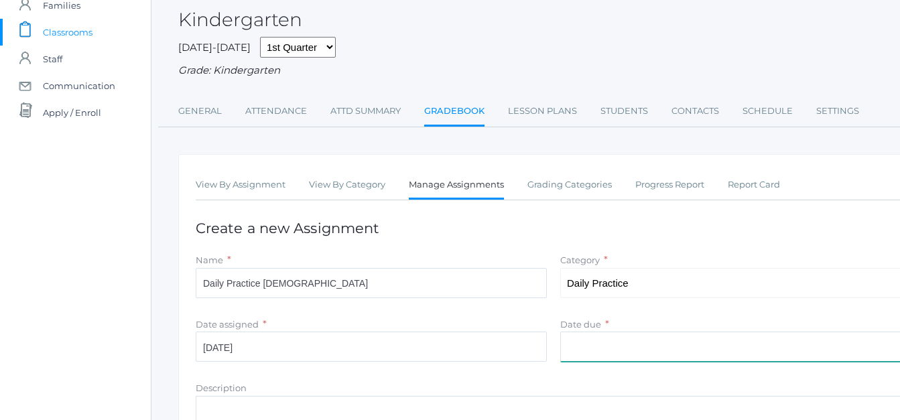
click at [584, 350] on input "Date due" at bounding box center [735, 347] width 351 height 30
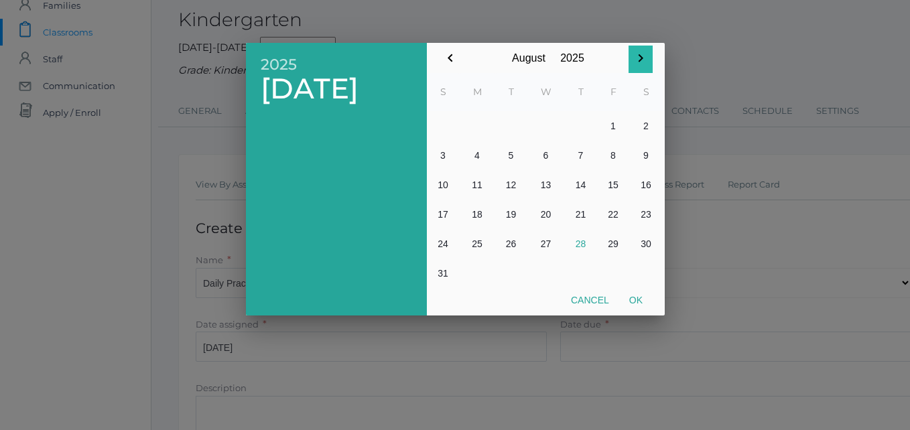
click at [640, 60] on icon "button" at bounding box center [640, 58] width 5 height 8
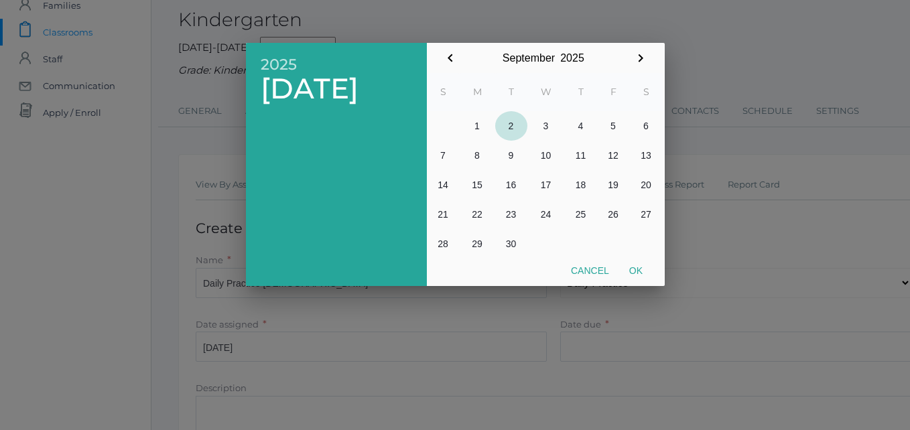
click at [510, 127] on button "2" at bounding box center [511, 125] width 32 height 29
click at [632, 269] on button "Ok" at bounding box center [635, 271] width 33 height 24
type input "[DATE]"
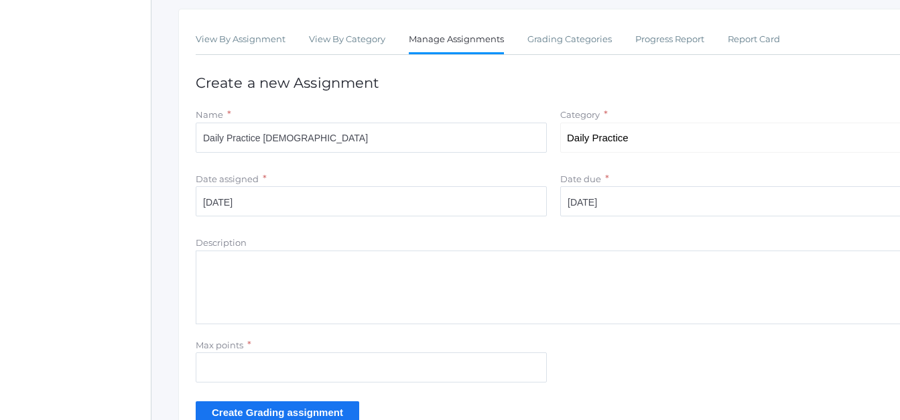
scroll to position [226, 0]
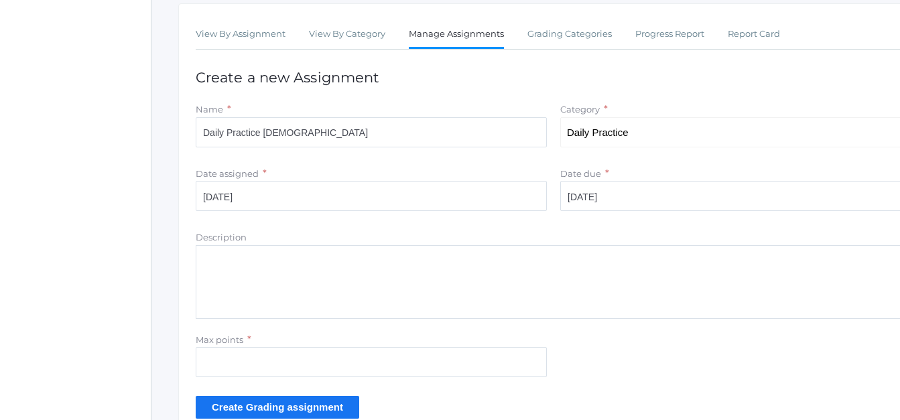
click at [316, 407] on input "Create Grading assignment" at bounding box center [277, 407] width 163 height 22
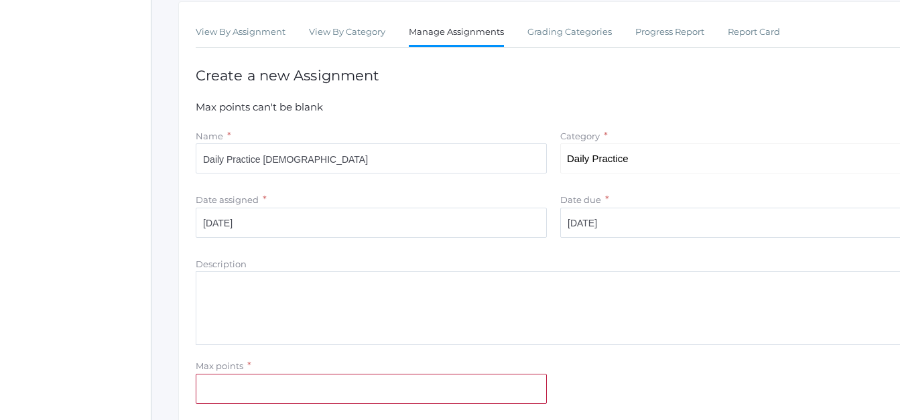
scroll to position [229, 0]
click at [293, 389] on input "Max points" at bounding box center [371, 387] width 351 height 30
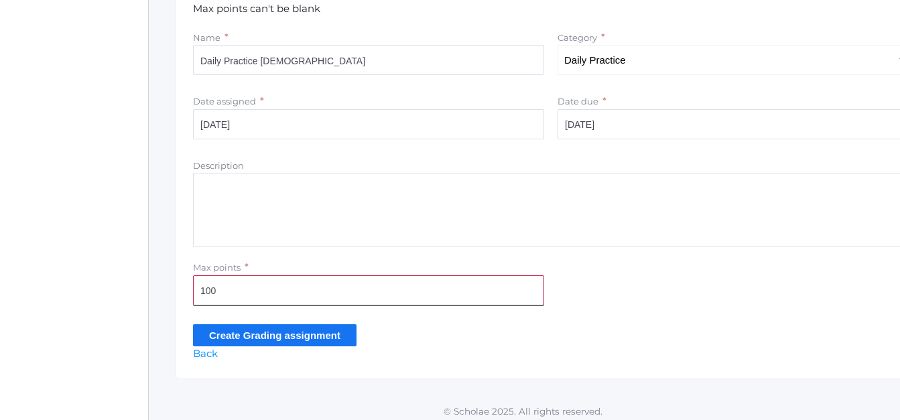
scroll to position [336, 3]
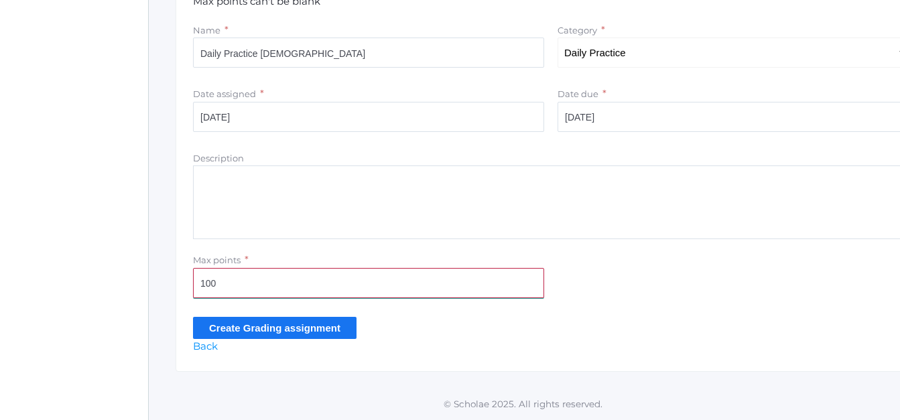
type input "100"
click at [287, 328] on input "Create Grading assignment" at bounding box center [274, 328] width 163 height 22
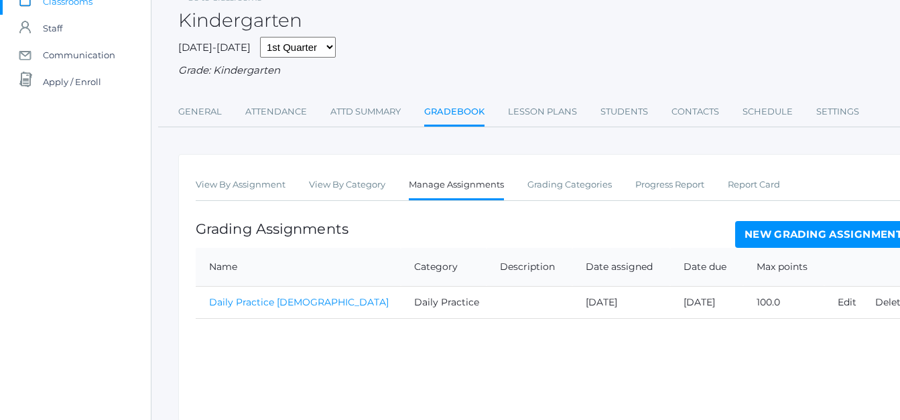
scroll to position [159, 0]
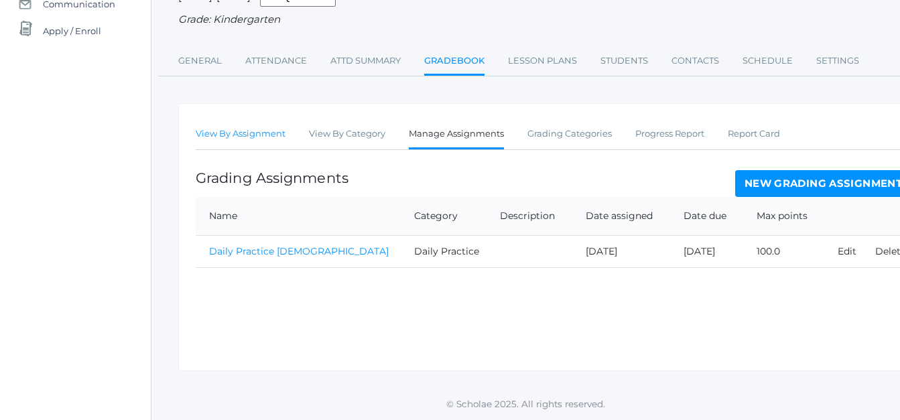
click at [209, 133] on link "View By Assignment" at bounding box center [241, 134] width 90 height 27
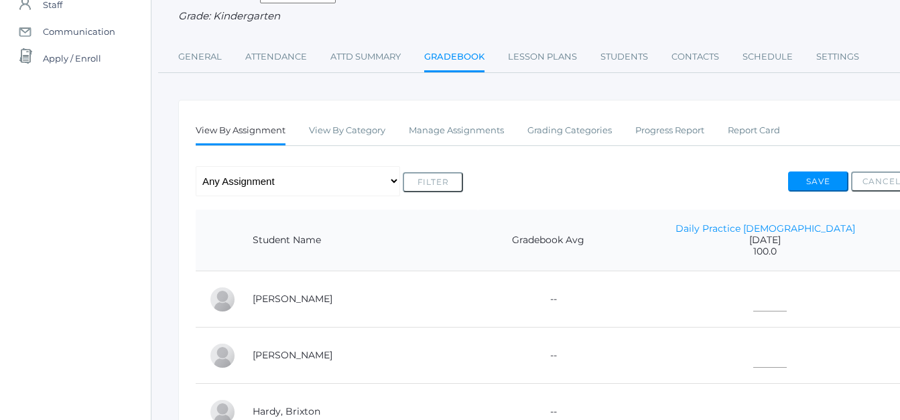
scroll to position [133, 0]
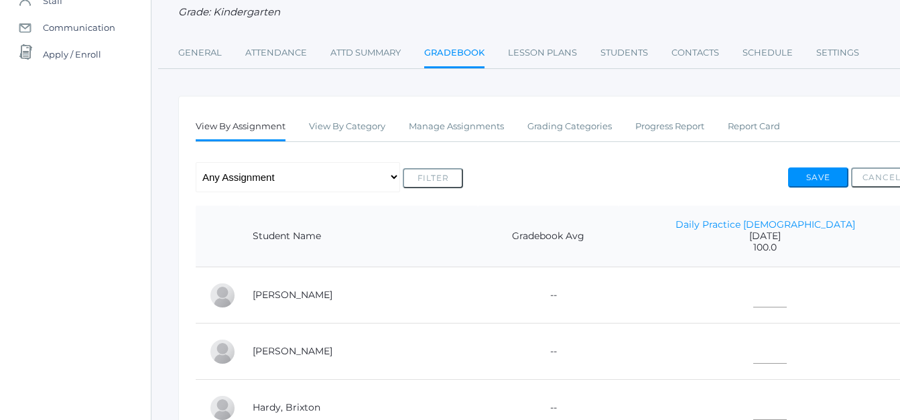
drag, startPoint x: 781, startPoint y: 303, endPoint x: 756, endPoint y: 312, distance: 26.3
click at [756, 312] on td at bounding box center [764, 295] width 293 height 56
click at [779, 307] on input"] "text" at bounding box center [769, 292] width 33 height 30
type input"] "90"
click at [820, 180] on button "Save" at bounding box center [818, 177] width 60 height 20
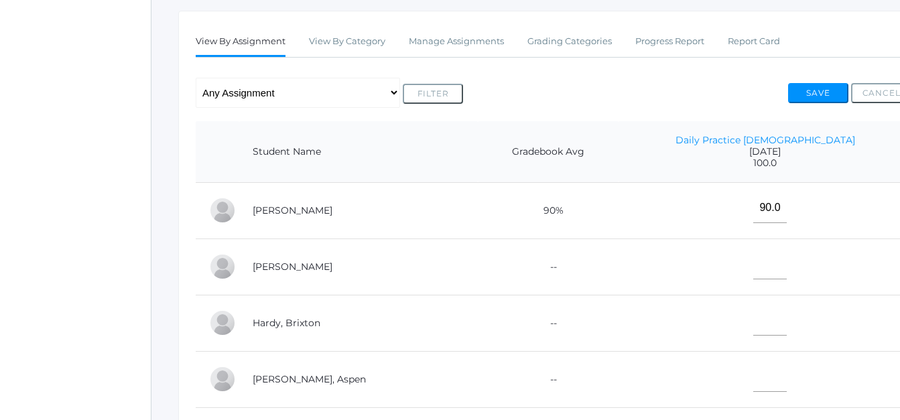
scroll to position [255, 0]
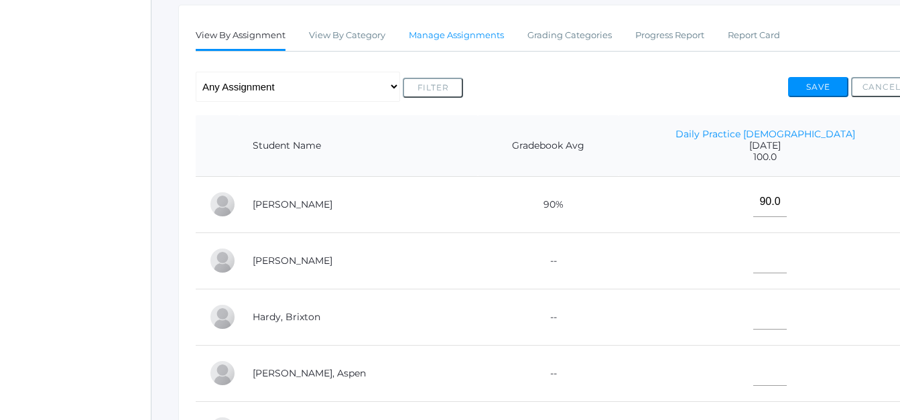
click at [479, 41] on link "Manage Assignments" at bounding box center [456, 35] width 95 height 27
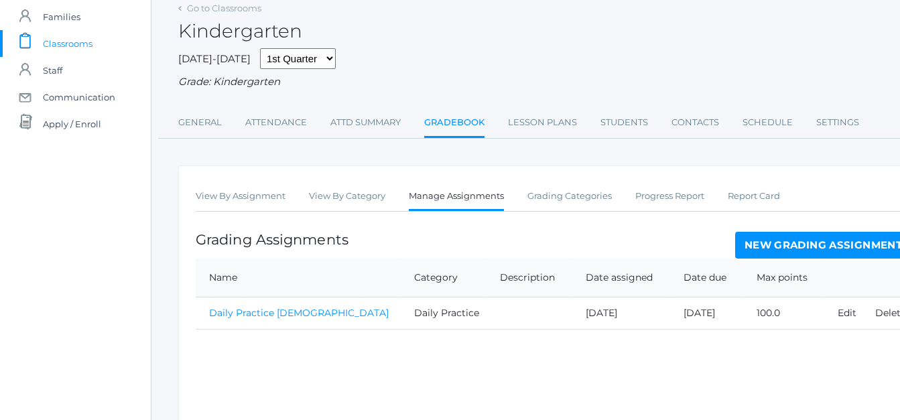
scroll to position [95, 0]
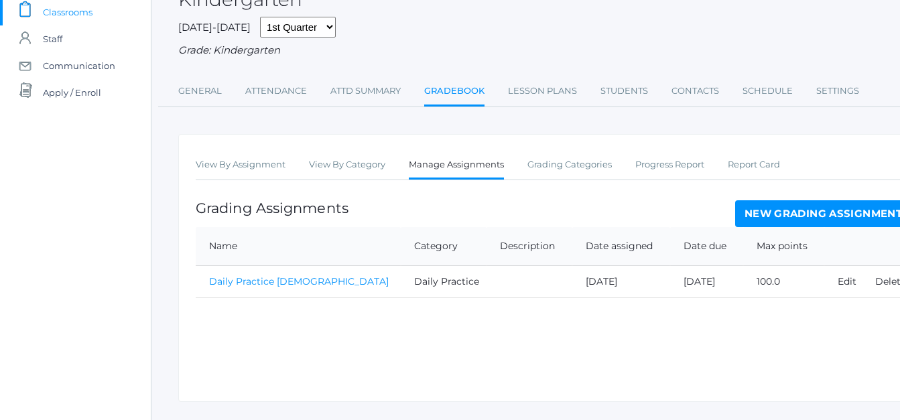
click at [779, 220] on link "New Grading Assignment" at bounding box center [823, 213] width 176 height 27
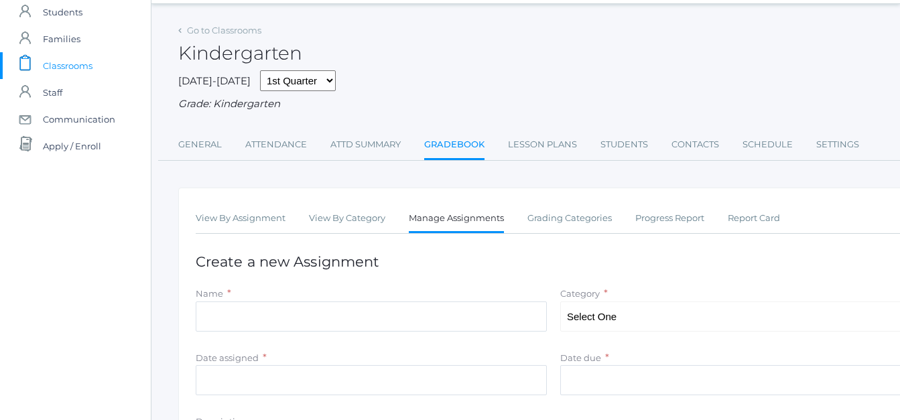
scroll to position [42, 0]
click at [299, 322] on input "Name" at bounding box center [371, 316] width 351 height 30
type input "b"
type input "Bible Evalution"
click at [673, 317] on select "Select One Summative Evaluations Daily Practice" at bounding box center [735, 316] width 351 height 30
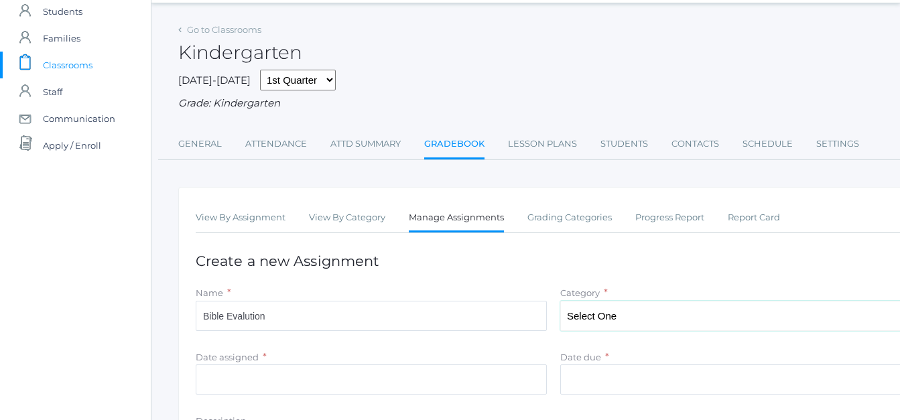
select select "1069"
click at [560, 302] on select "Select One Summative Evaluations Daily Practice" at bounding box center [735, 316] width 351 height 30
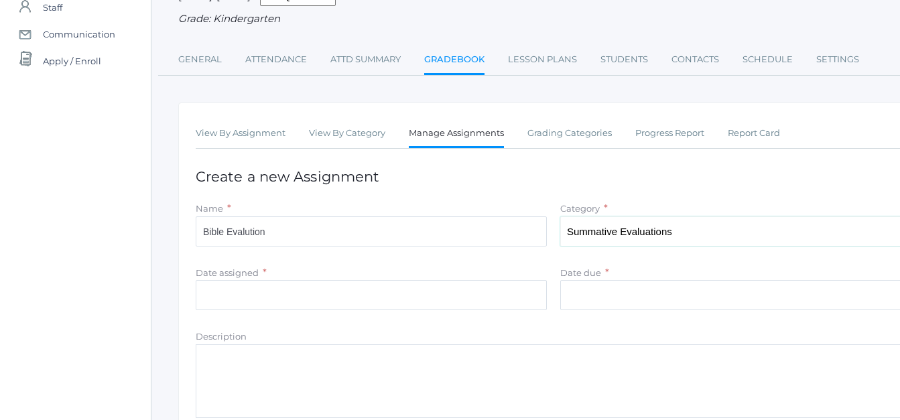
scroll to position [133, 0]
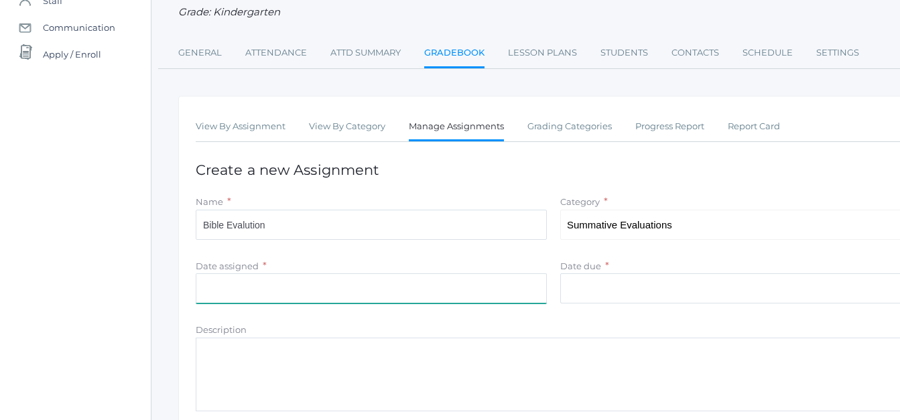
click at [268, 288] on input "Date assigned" at bounding box center [371, 288] width 351 height 30
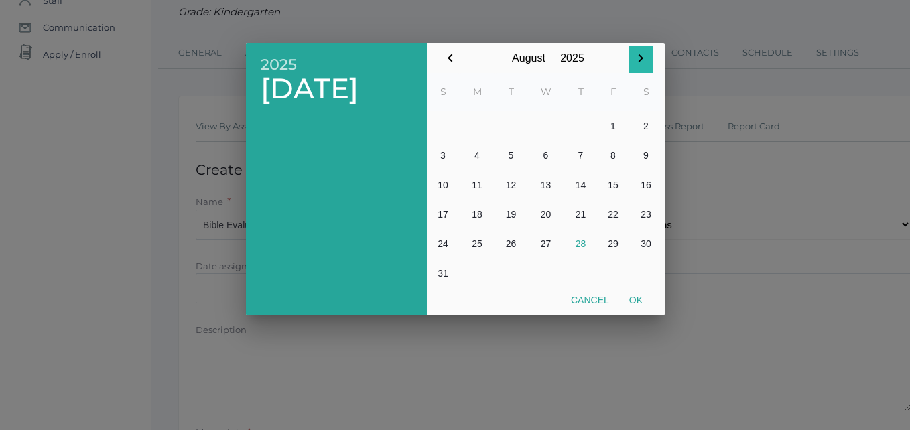
click at [642, 61] on icon "button" at bounding box center [640, 58] width 16 height 16
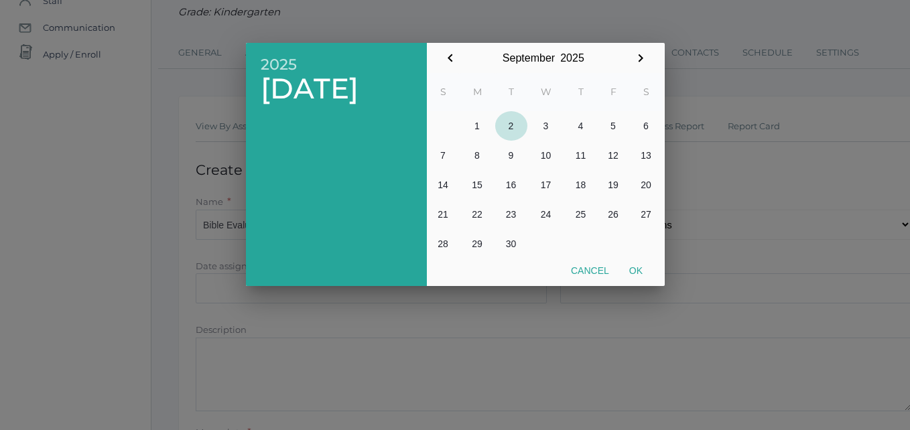
click at [509, 126] on button "2" at bounding box center [511, 125] width 32 height 29
click at [634, 271] on button "Ok" at bounding box center [635, 271] width 33 height 24
type input "[DATE]"
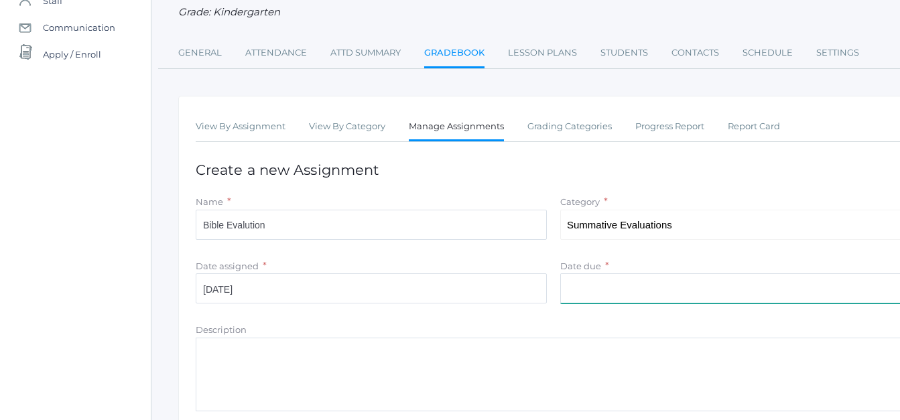
click at [614, 281] on input "Date due" at bounding box center [735, 288] width 351 height 30
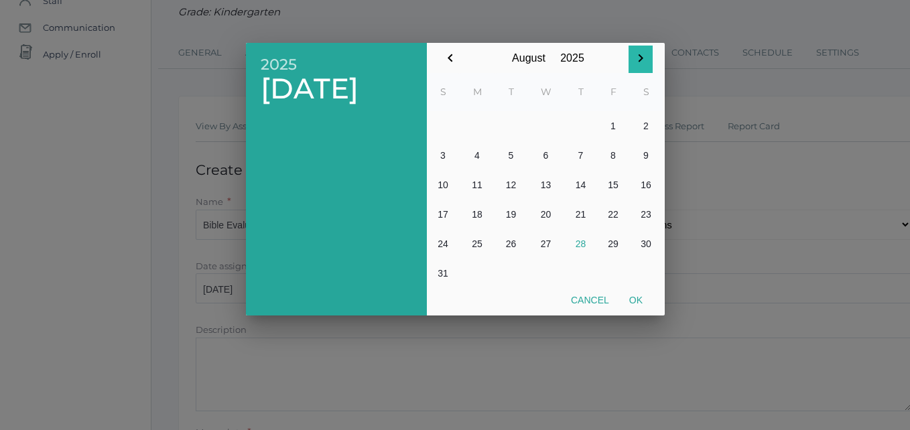
click at [637, 63] on icon "button" at bounding box center [640, 58] width 16 height 16
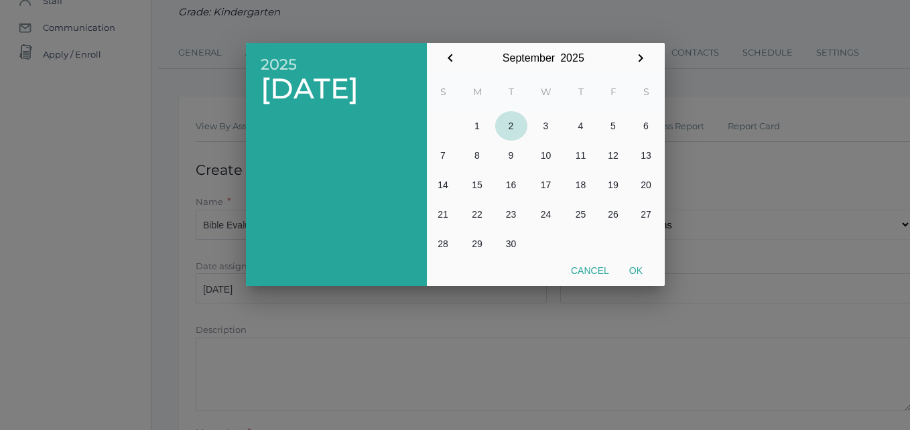
click at [510, 125] on button "2" at bounding box center [511, 125] width 32 height 29
click at [638, 268] on button "Ok" at bounding box center [635, 271] width 33 height 24
type input "[DATE]"
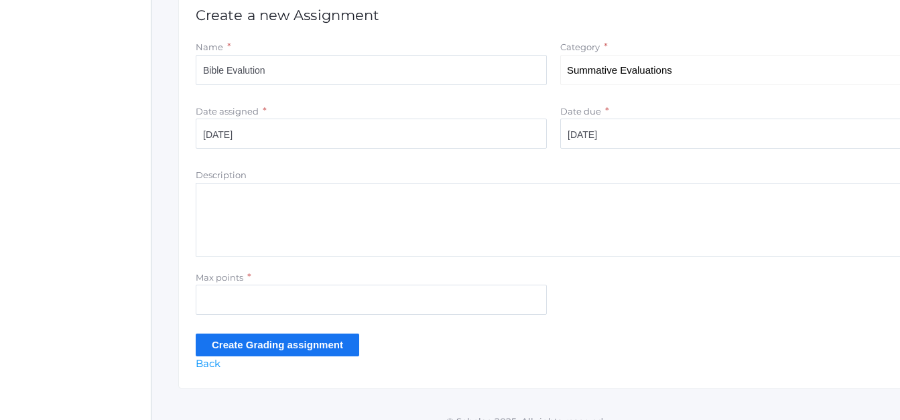
scroll to position [307, 0]
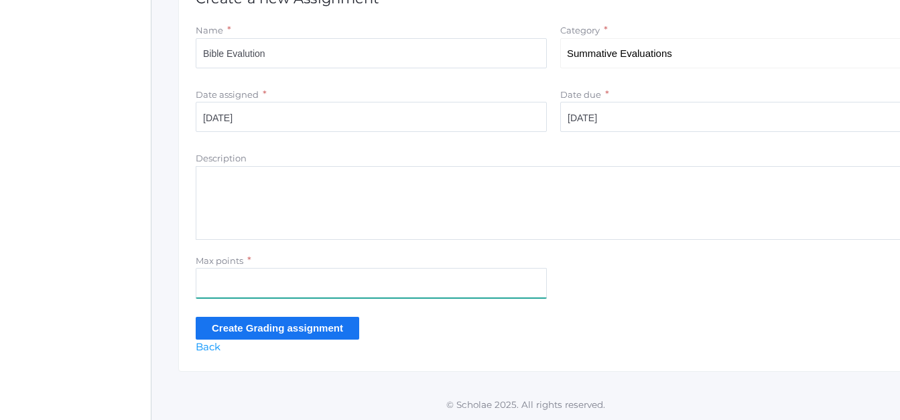
click at [251, 279] on input "Max points" at bounding box center [371, 283] width 351 height 30
type input "100"
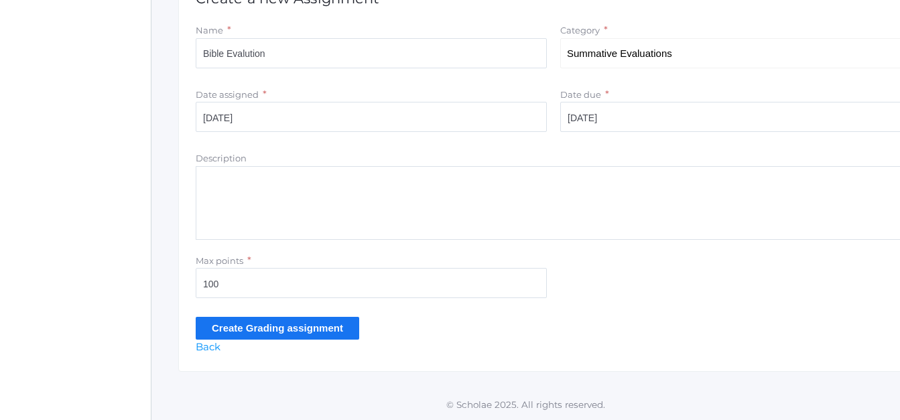
click at [240, 328] on input "Create Grading assignment" at bounding box center [277, 328] width 163 height 22
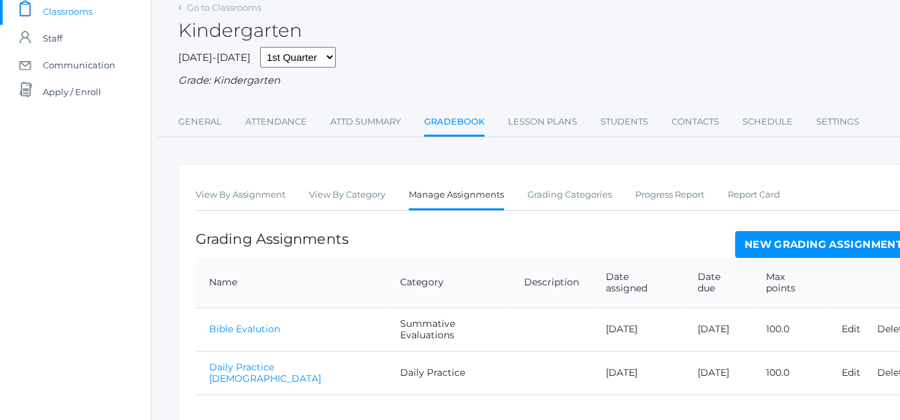
scroll to position [109, 0]
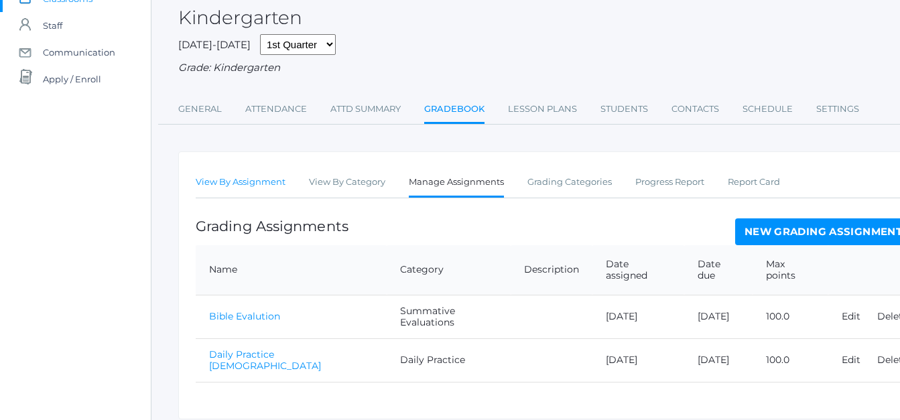
click at [230, 180] on link "View By Assignment" at bounding box center [241, 182] width 90 height 27
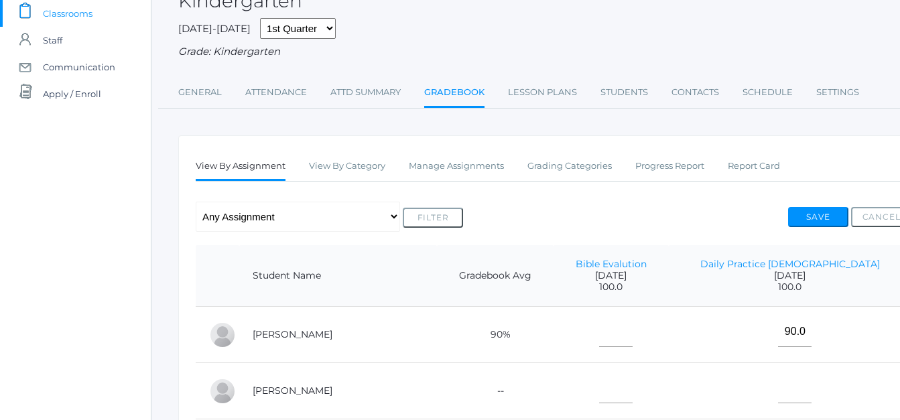
scroll to position [102, 0]
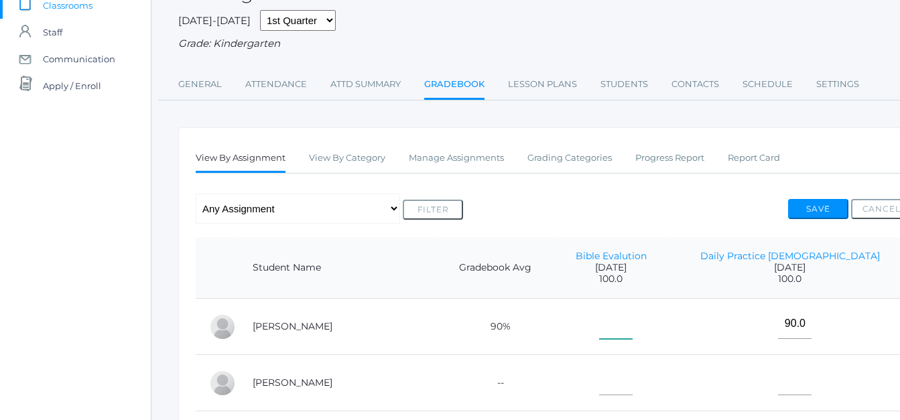
click at [632, 333] on input"] "text" at bounding box center [615, 324] width 33 height 30
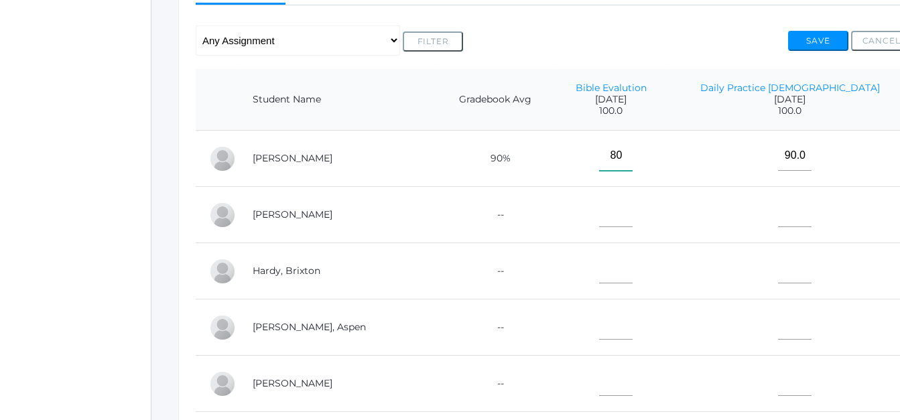
scroll to position [282, 0]
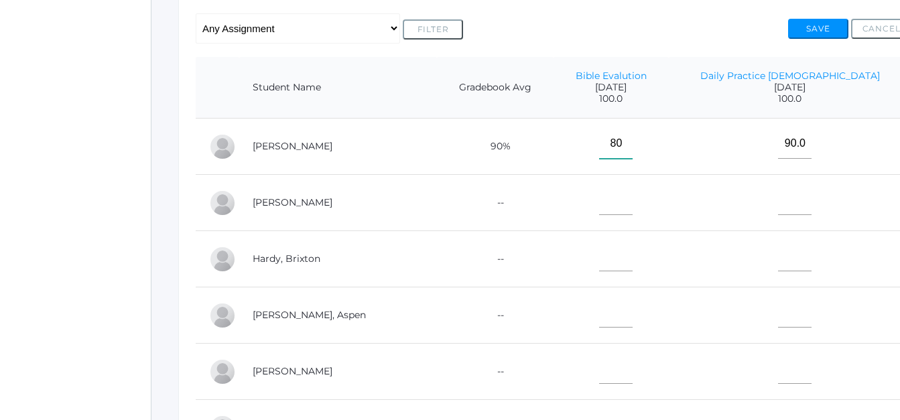
type input"] "80"
click at [824, 27] on button "Save" at bounding box center [818, 29] width 60 height 20
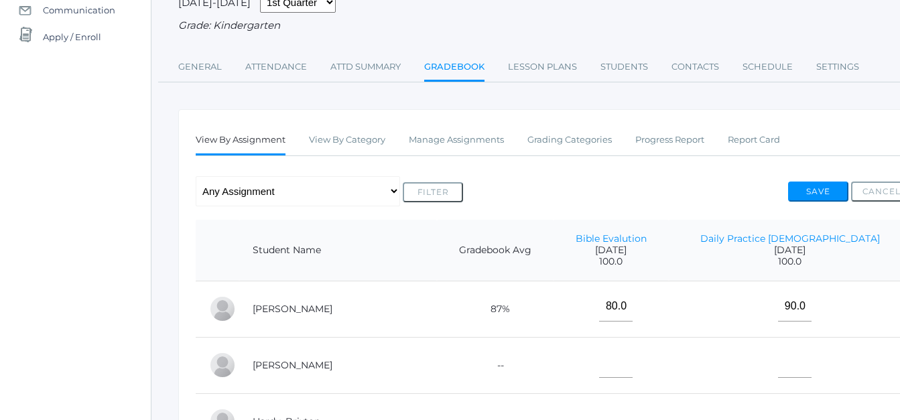
scroll to position [147, 0]
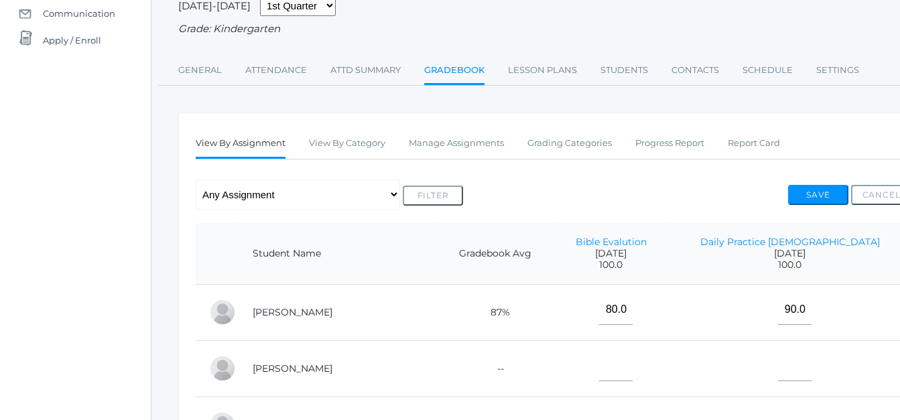
drag, startPoint x: 640, startPoint y: 243, endPoint x: 619, endPoint y: 255, distance: 23.7
click at [619, 255] on span "[DATE]" at bounding box center [611, 253] width 88 height 11
click at [482, 147] on link "Manage Assignments" at bounding box center [456, 143] width 95 height 27
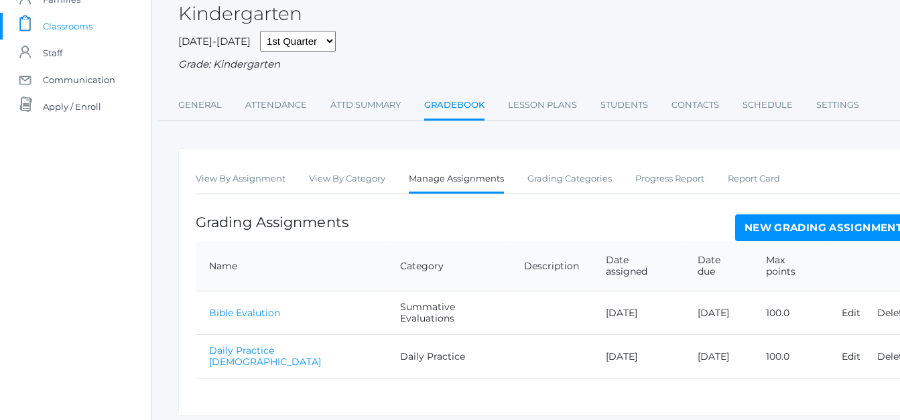
scroll to position [127, 0]
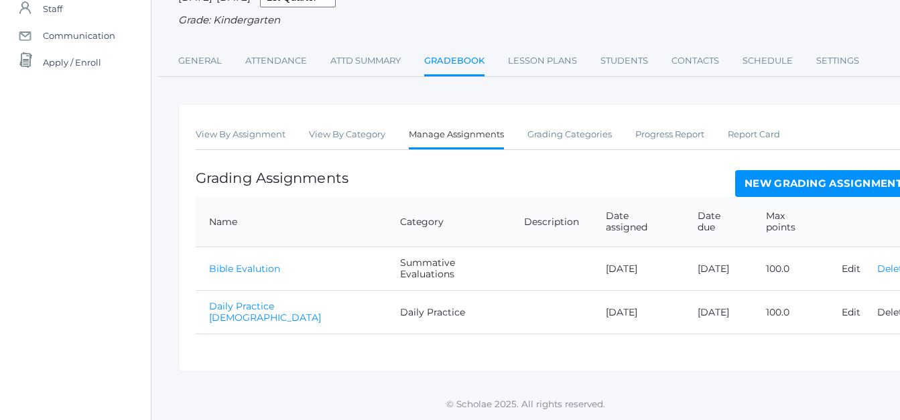
click at [883, 263] on link "Delete" at bounding box center [892, 269] width 31 height 12
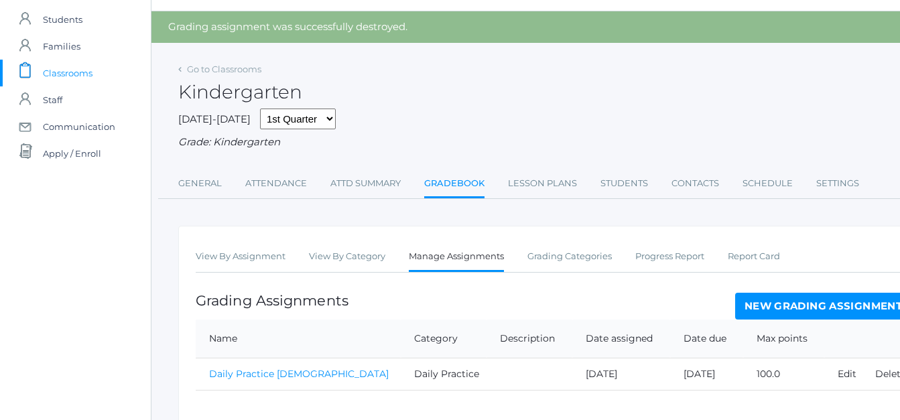
scroll to position [159, 0]
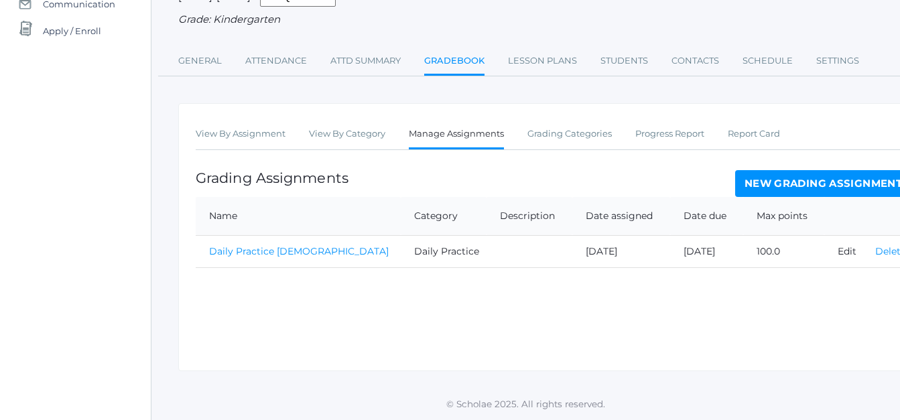
click at [882, 250] on link "Delete" at bounding box center [890, 251] width 31 height 12
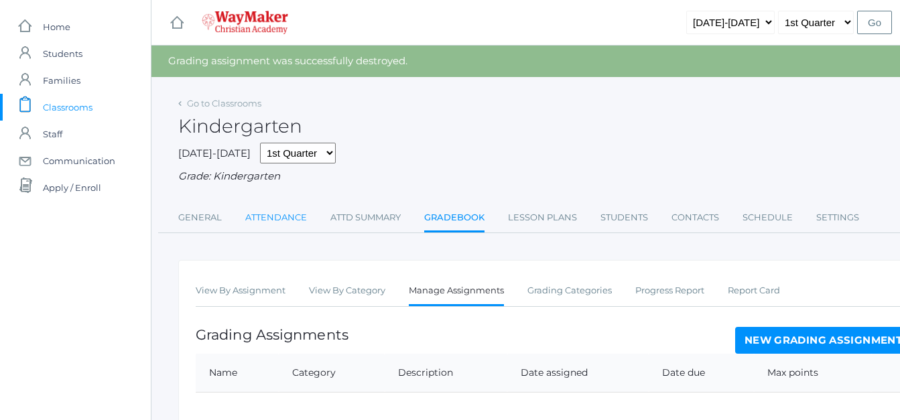
click at [255, 217] on link "Attendance" at bounding box center [276, 217] width 62 height 27
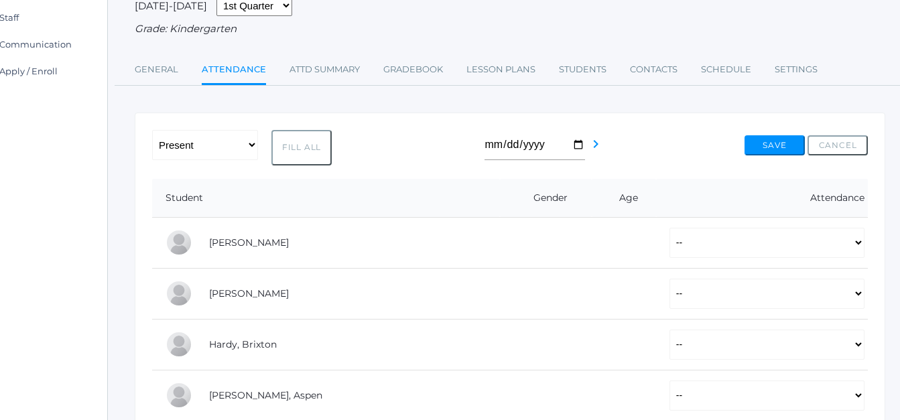
scroll to position [117, 56]
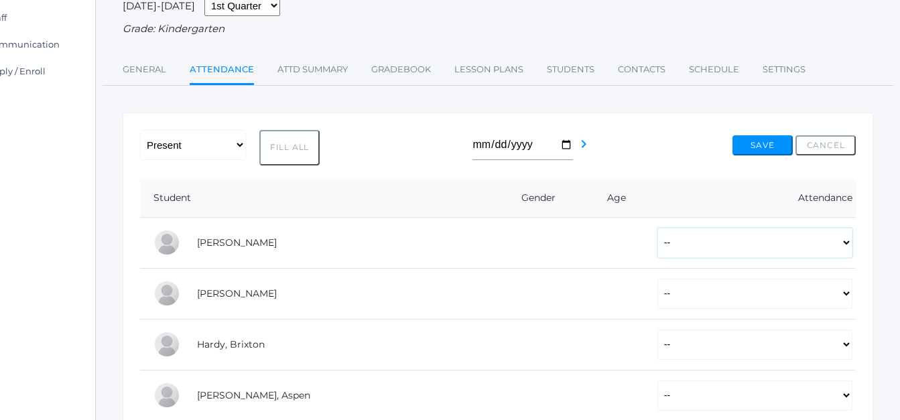
click at [844, 244] on select "-- Present Tardy Excused Tardy Unexcused Absent Excused Absent Unexcused" at bounding box center [754, 243] width 195 height 30
click at [630, 73] on link "Contacts" at bounding box center [642, 69] width 48 height 27
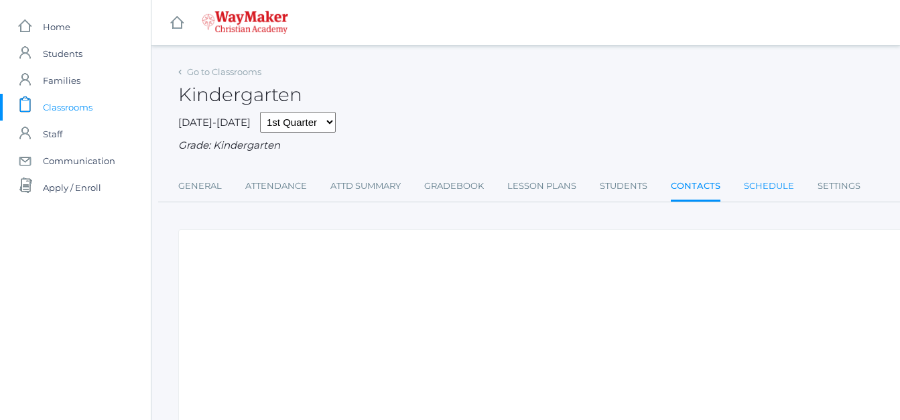
click at [757, 183] on link "Schedule" at bounding box center [769, 186] width 50 height 27
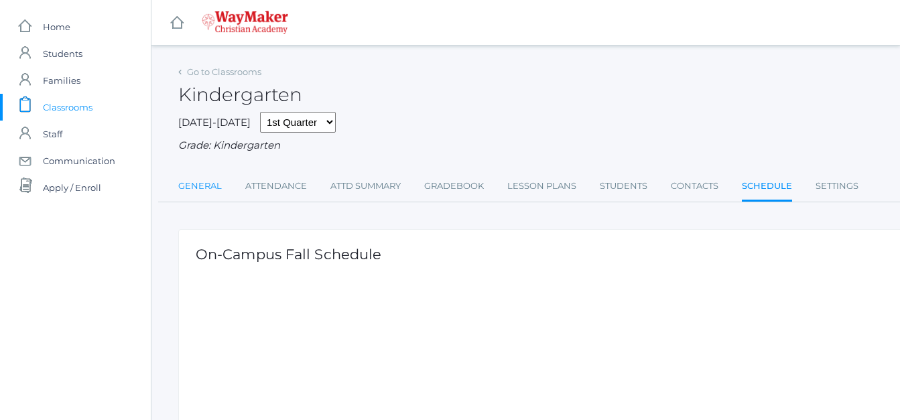
click at [194, 190] on link "General" at bounding box center [200, 186] width 44 height 27
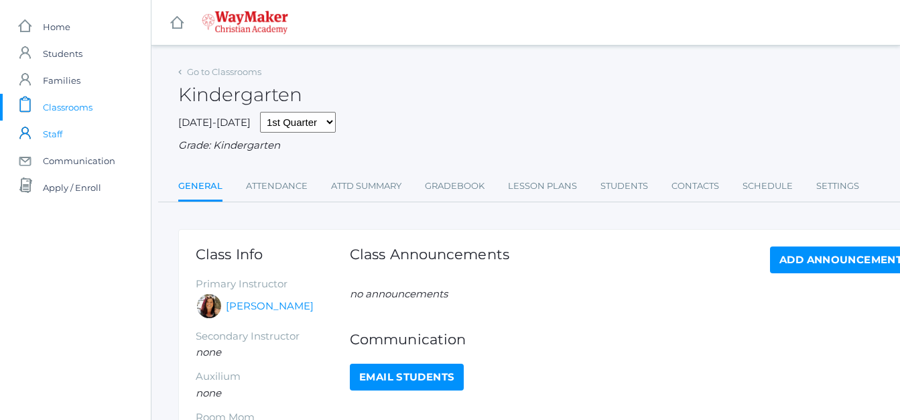
click at [67, 135] on link "icons/user/plain Created with Sketch. Staff" at bounding box center [75, 134] width 151 height 27
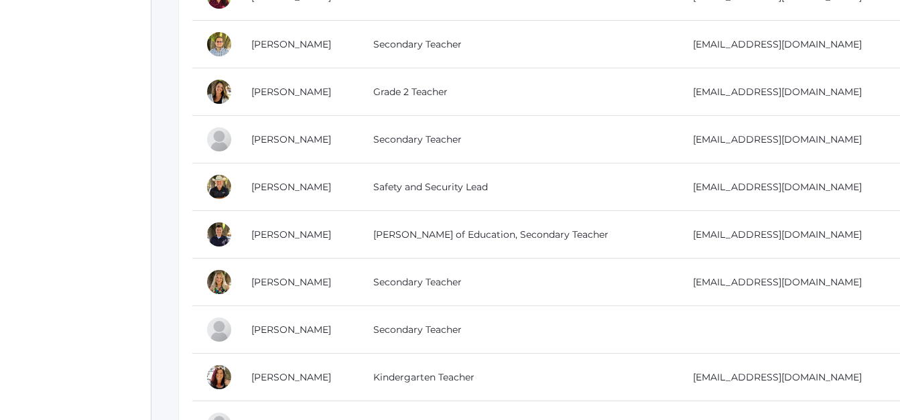
scroll to position [380, 0]
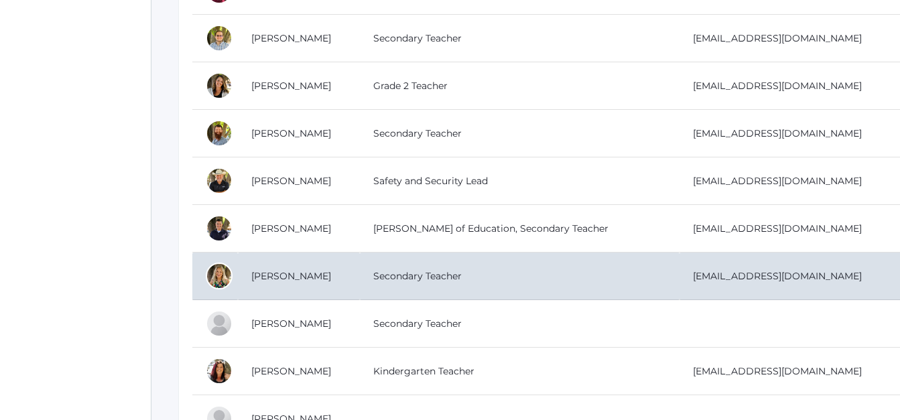
click at [691, 278] on td "cmarosz@waymakerchristian.com" at bounding box center [796, 277] width 235 height 48
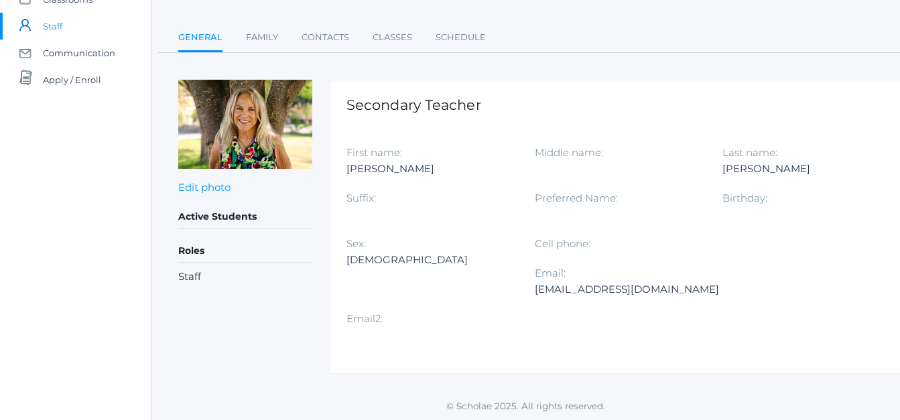
scroll to position [110, 0]
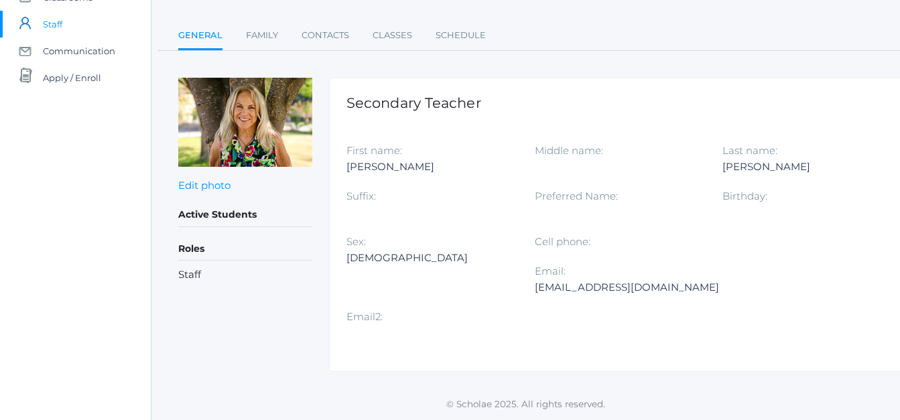
click at [397, 264] on div "Female" at bounding box center [430, 258] width 168 height 16
click at [69, 54] on span "Communication" at bounding box center [79, 51] width 72 height 27
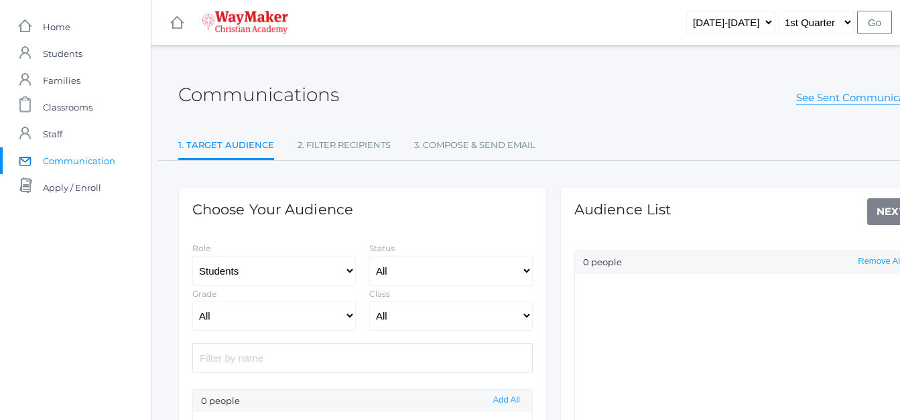
select select "Enrolled"
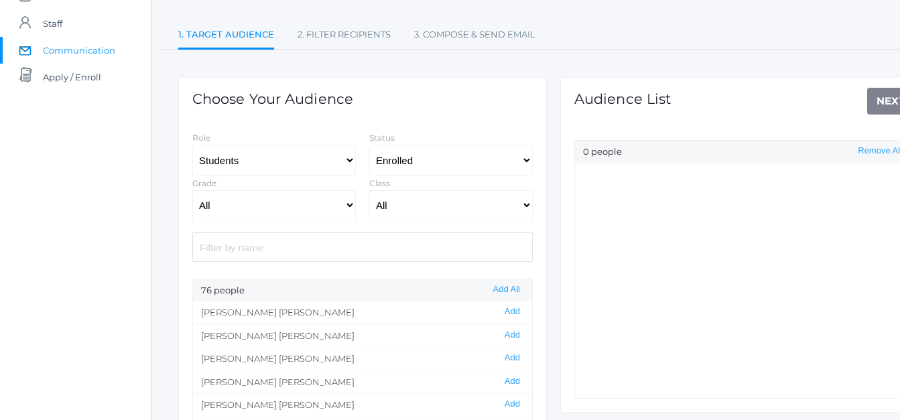
scroll to position [102, 0]
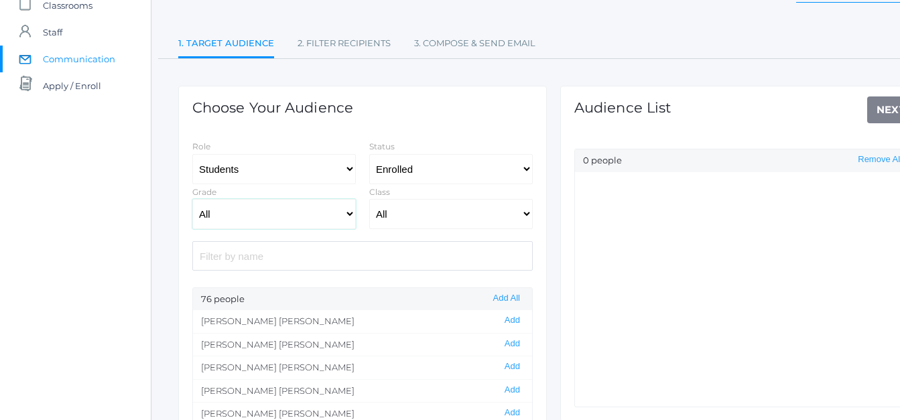
click at [345, 212] on select "All Elementary - Pre-K - Kindergarten - 1st Grade - 2nd Grade - 3rd Grade - 4th…" at bounding box center [273, 214] width 163 height 30
select select "k"
click at [192, 199] on select "All Elementary - Pre-K - Kindergarten - 1st Grade - 2nd Grade - 3rd Grade - 4th…" at bounding box center [273, 214] width 163 height 30
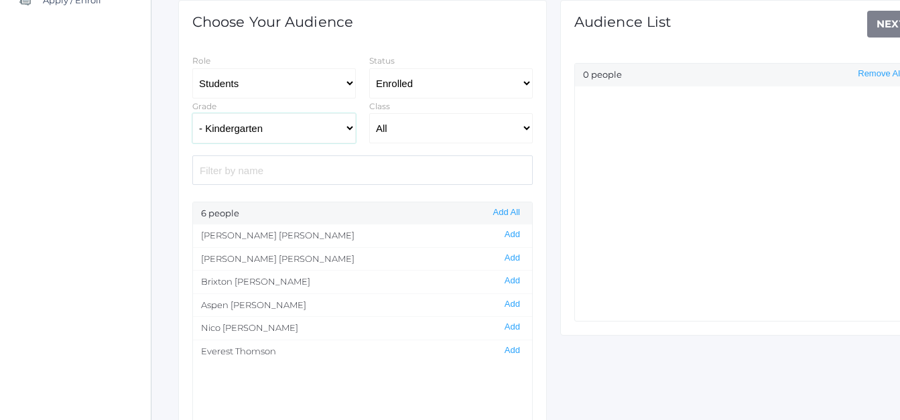
scroll to position [188, 0]
click at [500, 348] on button "Add" at bounding box center [511, 349] width 23 height 11
click at [876, 92] on button "Remove" at bounding box center [885, 95] width 40 height 11
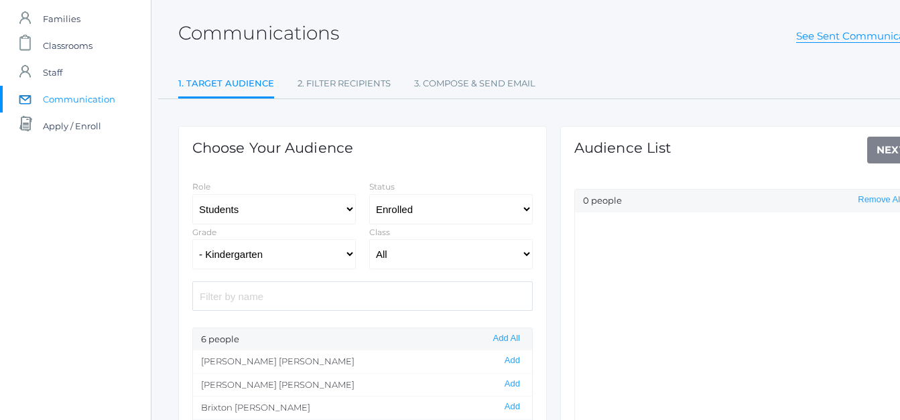
scroll to position [0, 0]
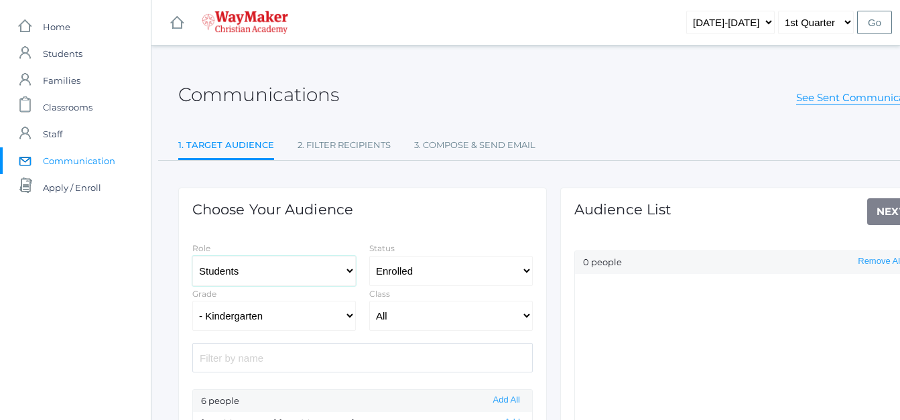
click at [348, 273] on select "Students Staff" at bounding box center [273, 271] width 163 height 30
select select "1"
click at [192, 256] on select "Students Staff" at bounding box center [273, 271] width 163 height 30
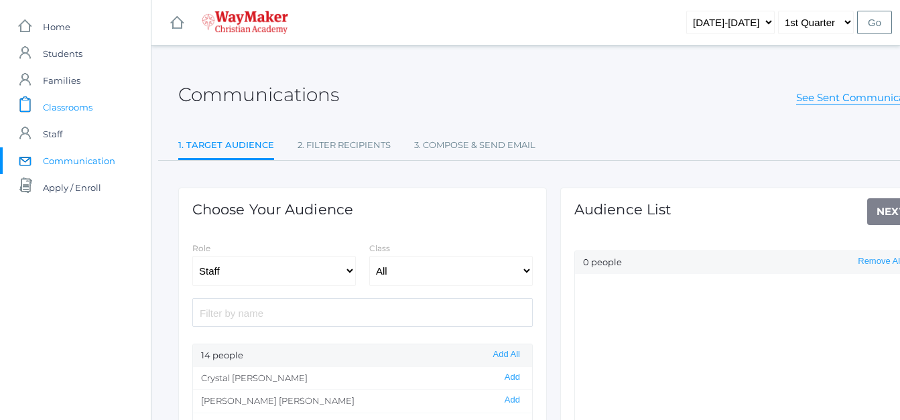
click at [78, 117] on span "Classrooms" at bounding box center [68, 107] width 50 height 27
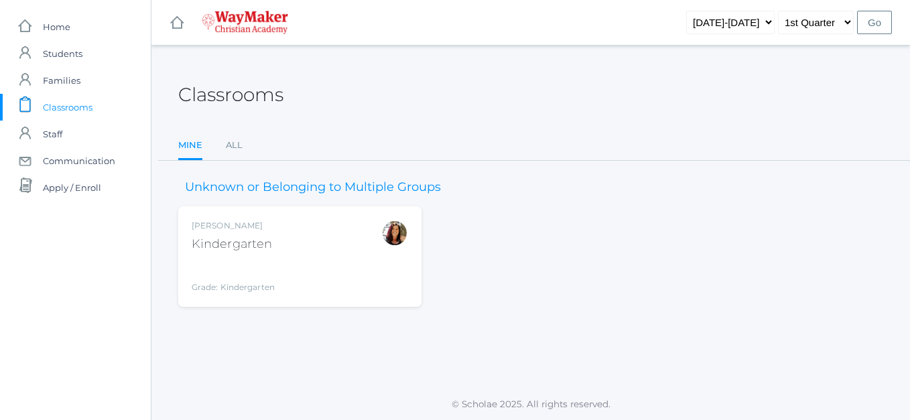
drag, startPoint x: 64, startPoint y: 110, endPoint x: 482, endPoint y: 248, distance: 440.2
click at [482, 248] on div "Gina Pecor Kindergarten Grade: Kindergarten KINDER" at bounding box center [553, 256] width 750 height 100
click at [263, 252] on div "Kindergarten" at bounding box center [233, 244] width 83 height 18
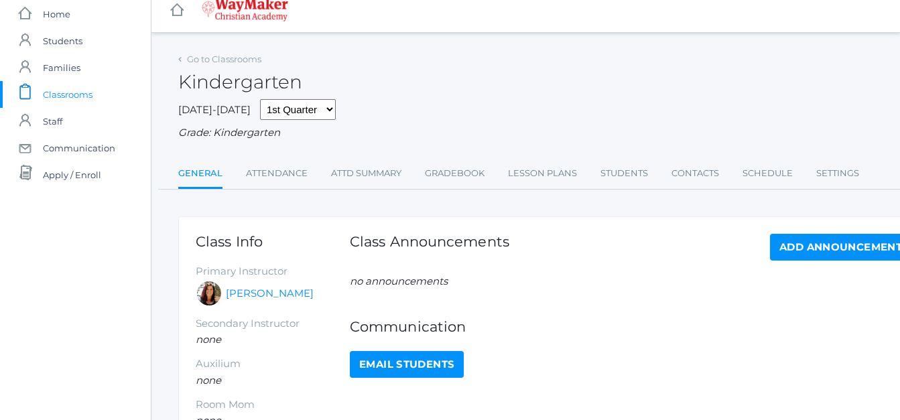
scroll to position [7, 0]
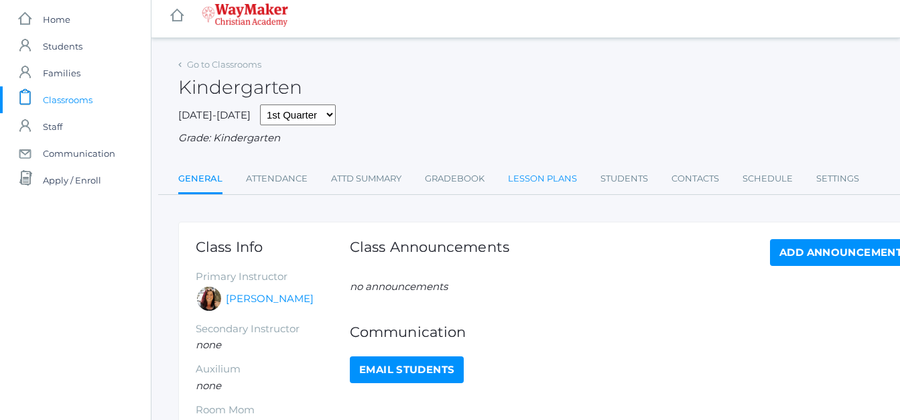
click at [553, 182] on link "Lesson Plans" at bounding box center [542, 178] width 69 height 27
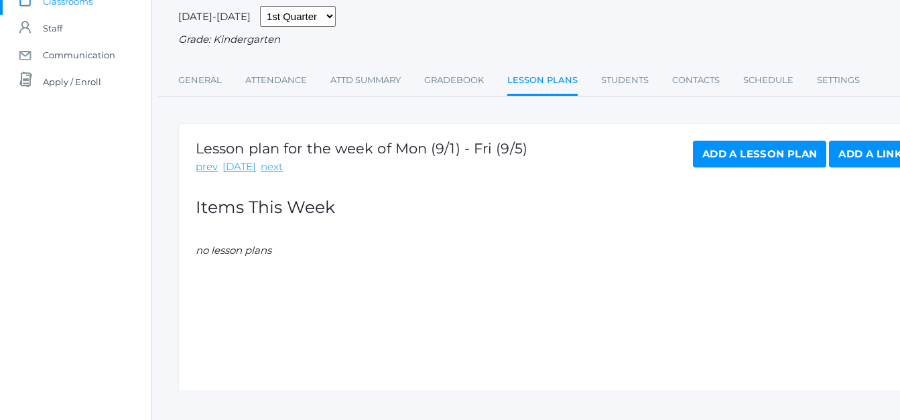
scroll to position [127, 0]
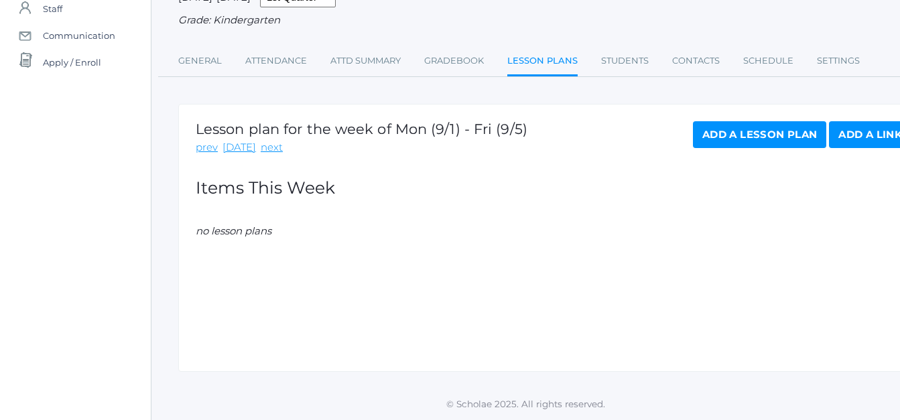
click at [726, 139] on link "Add a Lesson Plan" at bounding box center [759, 134] width 133 height 27
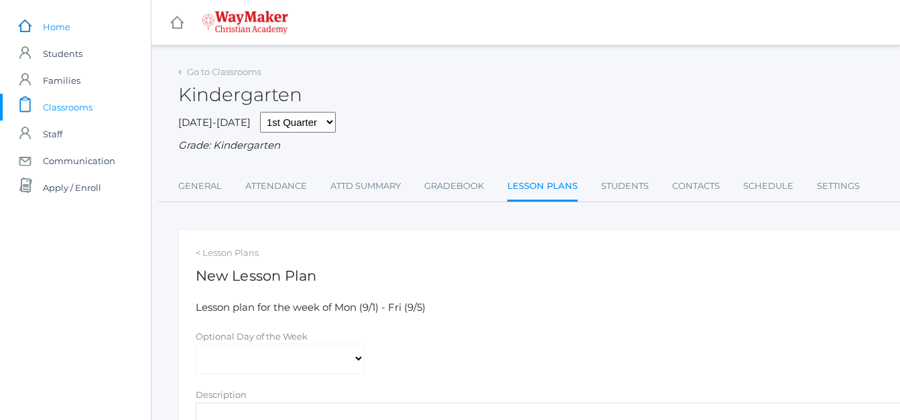
click at [57, 26] on span "Home" at bounding box center [56, 26] width 27 height 27
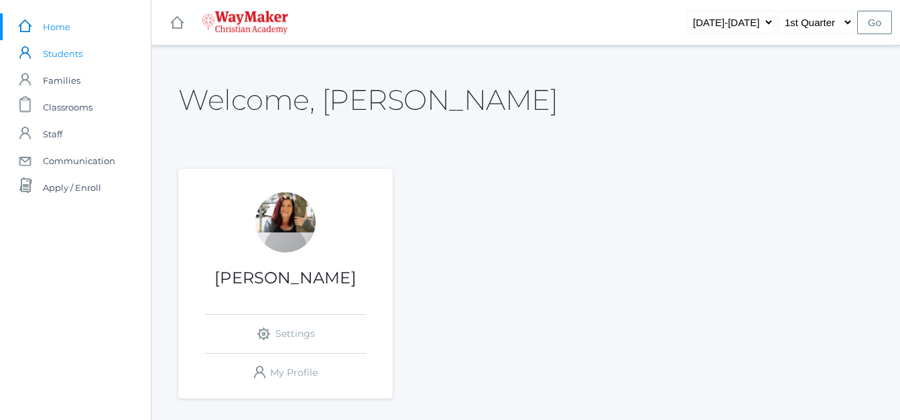
click at [74, 50] on span "Students" at bounding box center [63, 53] width 40 height 27
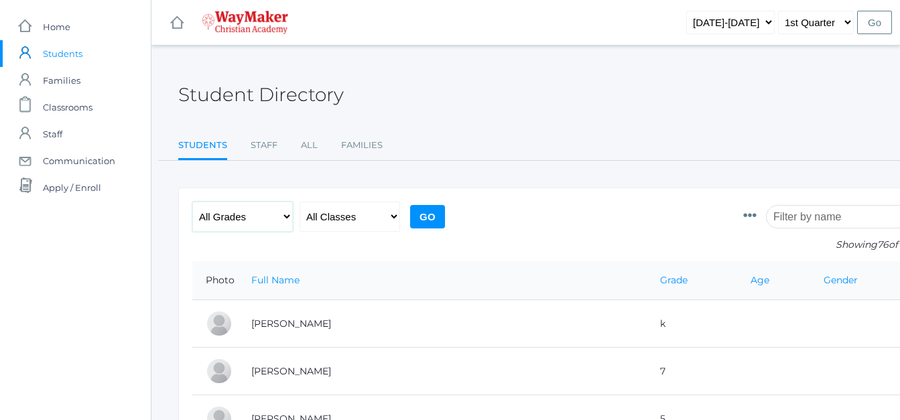
click at [289, 217] on select "All Grades Elementary - Pre-K - Kindergarten - 1st Grade - 2nd Grade - 3rd Grad…" at bounding box center [242, 217] width 100 height 30
click at [192, 202] on select "All Grades Elementary - Pre-K - Kindergarten - 1st Grade - 2nd Grade - 3rd Grad…" at bounding box center [242, 217] width 100 height 30
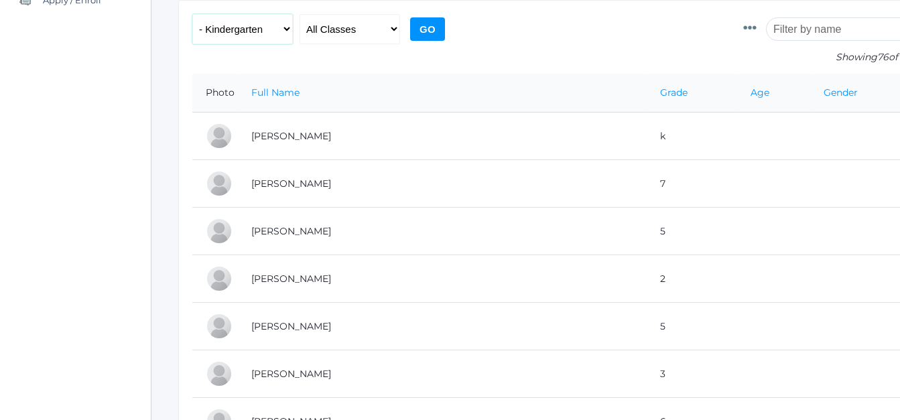
scroll to position [146, 0]
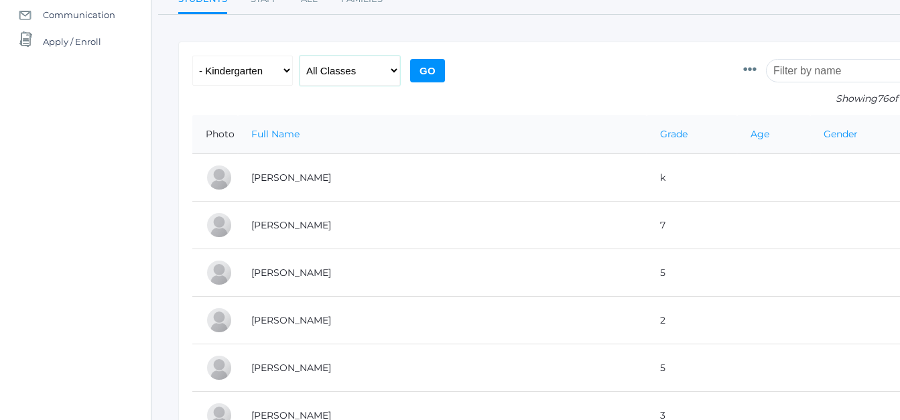
click at [393, 73] on select "All Classes" at bounding box center [349, 71] width 100 height 30
click at [282, 72] on select "All Grades Elementary - Pre-K - Kindergarten - 1st Grade - 2nd Grade - 3rd Grad…" at bounding box center [242, 71] width 100 height 30
click at [192, 56] on select "All Grades Elementary - Pre-K - Kindergarten - 1st Grade - 2nd Grade - 3rd Grad…" at bounding box center [242, 71] width 100 height 30
click at [394, 69] on select "All Classes" at bounding box center [349, 71] width 100 height 30
click at [285, 67] on select "All Grades Elementary - Pre-K - Kindergarten - 1st Grade - 2nd Grade - 3rd Grad…" at bounding box center [242, 71] width 100 height 30
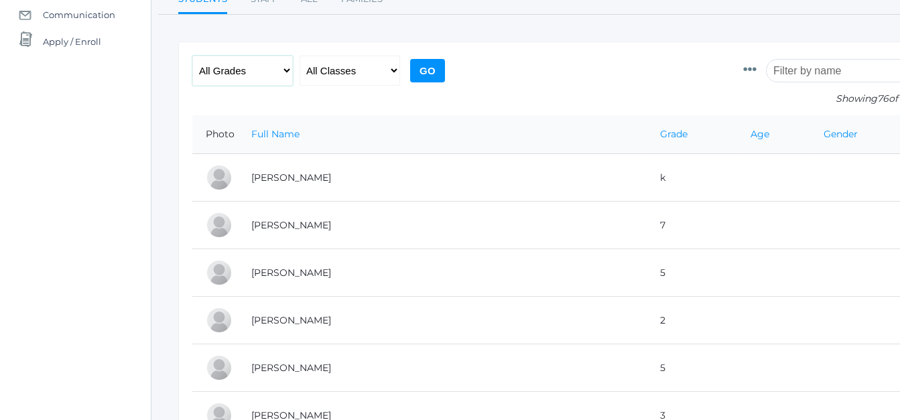
select select "elementary"
click at [192, 56] on select "All Grades Elementary - Pre-K - Kindergarten - 1st Grade - 2nd Grade - 3rd Grad…" at bounding box center [242, 71] width 100 height 30
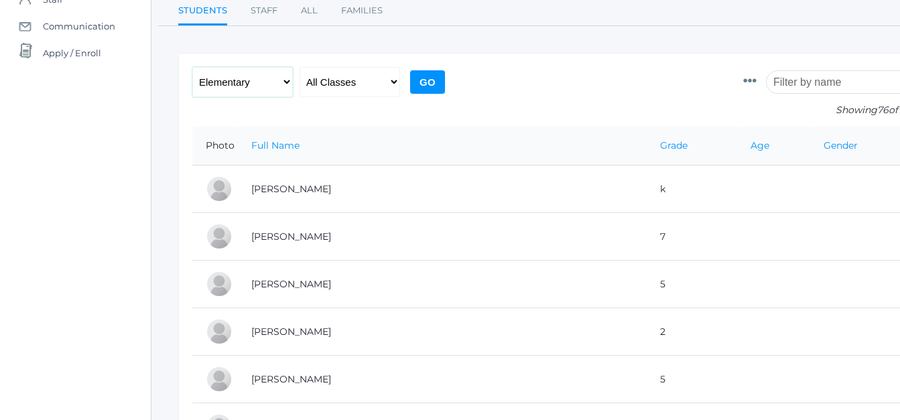
scroll to position [125, 0]
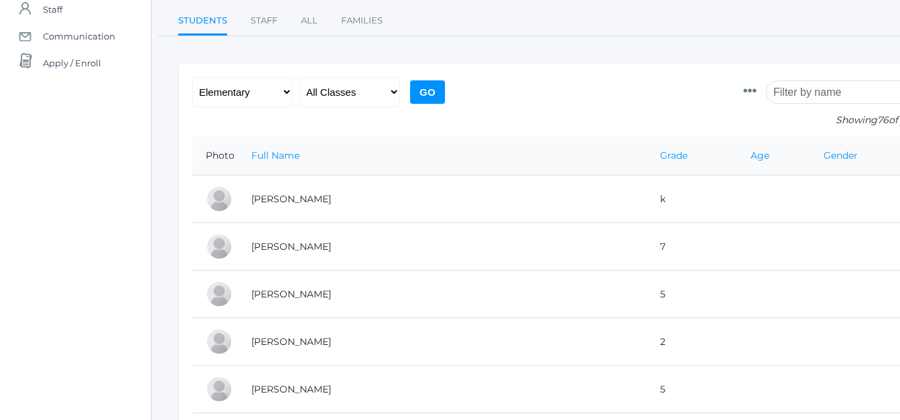
click at [437, 86] on input "Go" at bounding box center [427, 91] width 35 height 23
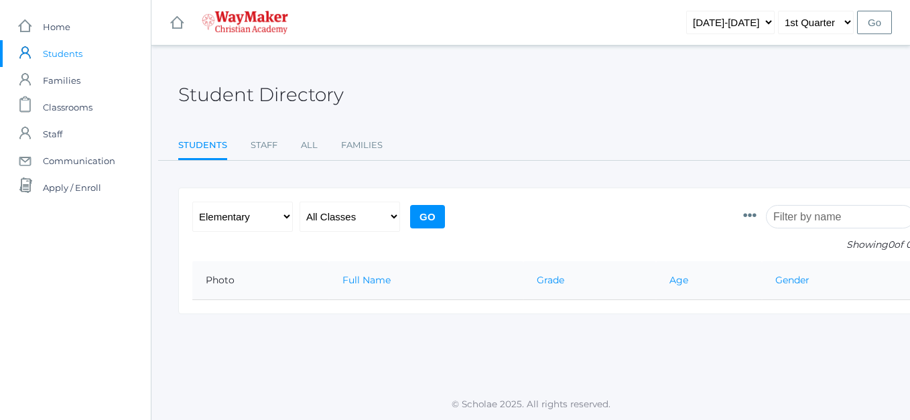
click at [417, 221] on input "Go" at bounding box center [427, 216] width 35 height 23
click at [423, 216] on input "Go" at bounding box center [427, 216] width 35 height 23
click at [291, 216] on select "All Grades Elementary - Pre-K - Kindergarten - 1st Grade - 2nd Grade - 3rd Grad…" at bounding box center [242, 217] width 100 height 30
click at [285, 218] on select "All Grades Elementary - Pre-K - Kindergarten - 1st Grade - 2nd Grade - 3rd Grad…" at bounding box center [242, 217] width 100 height 30
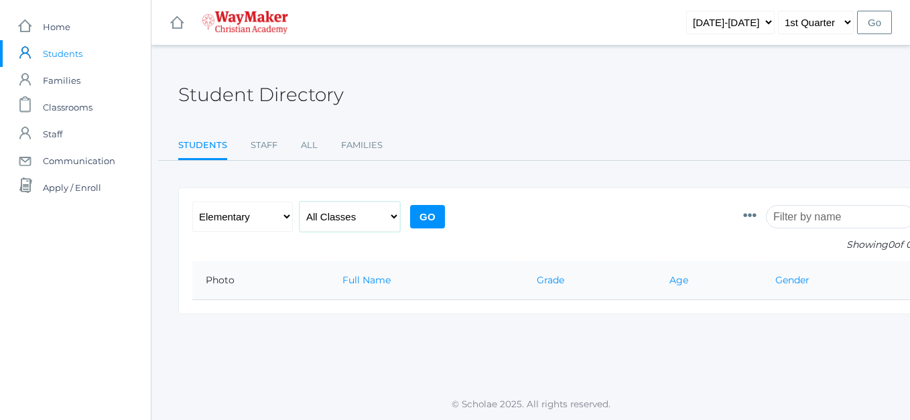
click at [394, 216] on select "All Classes" at bounding box center [349, 217] width 100 height 30
click at [425, 221] on input "Go" at bounding box center [427, 216] width 35 height 23
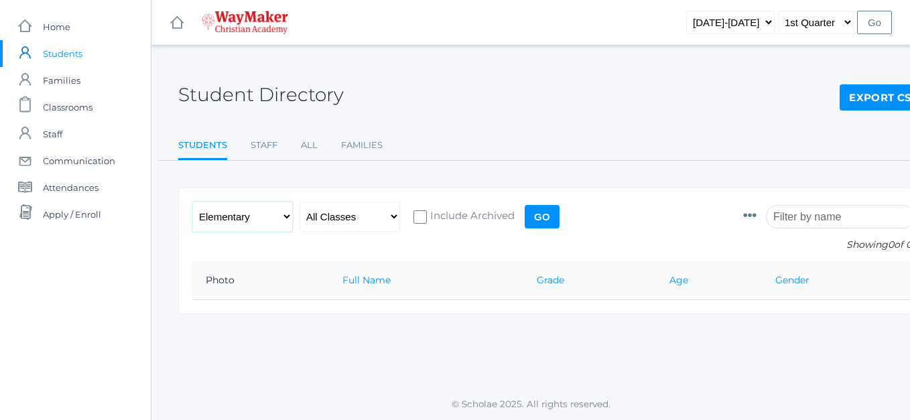
click at [286, 217] on select "All Grades Elementary - Pre-K - Kindergarten - 1st Grade - 2nd Grade - 3rd Grad…" at bounding box center [242, 217] width 100 height 30
select select "k"
click at [192, 202] on select "All Grades Elementary - Pre-K - Kindergarten - 1st Grade - 2nd Grade - 3rd Grad…" at bounding box center [242, 217] width 100 height 30
click at [539, 216] on input "Go" at bounding box center [542, 216] width 35 height 23
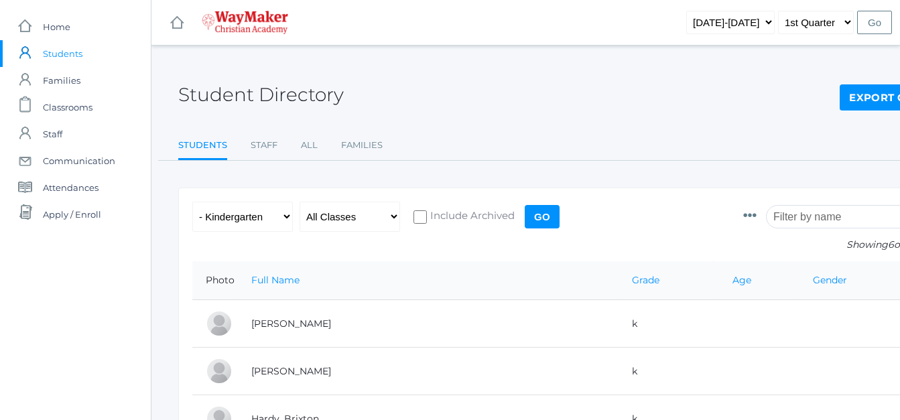
click at [853, 100] on link "Export CSV" at bounding box center [883, 97] width 89 height 27
click at [284, 220] on select "All Grades Elementary - Pre-K - Kindergarten - 1st Grade - 2nd Grade - 3rd Grad…" at bounding box center [242, 217] width 100 height 30
select select "1"
click at [192, 202] on select "All Grades Elementary - Pre-K - Kindergarten - 1st Grade - 2nd Grade - 3rd Grad…" at bounding box center [242, 217] width 100 height 30
click at [539, 220] on input "Go" at bounding box center [542, 216] width 35 height 23
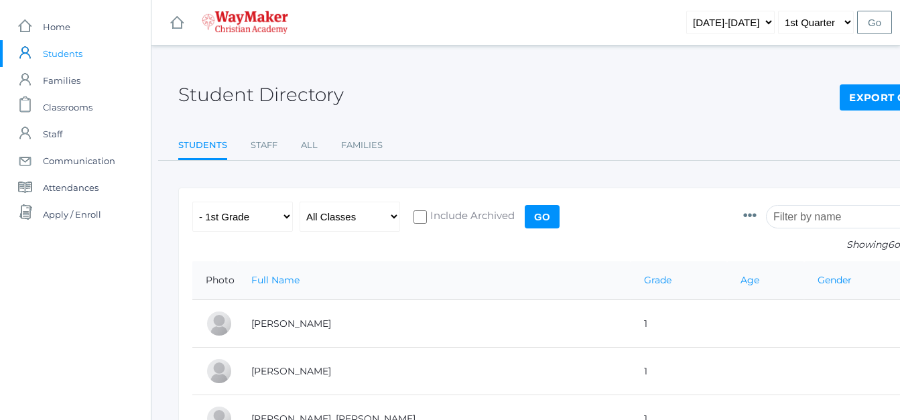
click at [859, 96] on link "Export CSV" at bounding box center [883, 97] width 89 height 27
click at [287, 216] on select "All Grades Elementary - Pre-K - Kindergarten - 1st Grade - 2nd Grade - 3rd Grad…" at bounding box center [242, 217] width 100 height 30
select select "2"
click at [192, 202] on select "All Grades Elementary - Pre-K - Kindergarten - 1st Grade - 2nd Grade - 3rd Grad…" at bounding box center [242, 217] width 100 height 30
click at [537, 213] on input "Go" at bounding box center [542, 216] width 35 height 23
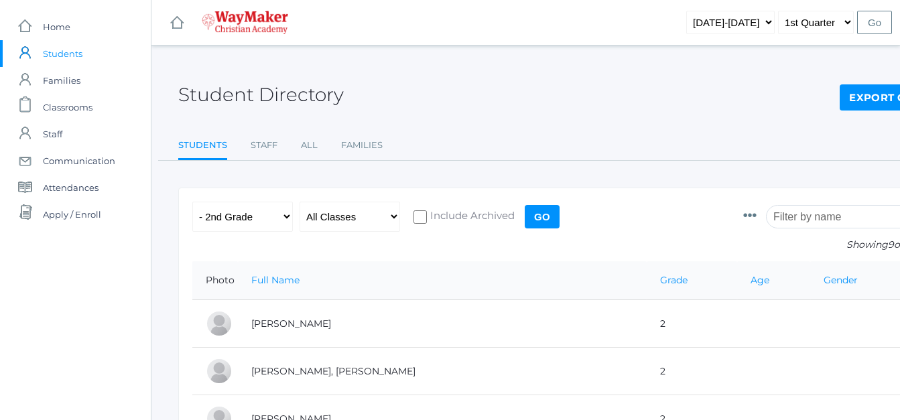
click at [853, 98] on link "Export CSV" at bounding box center [883, 97] width 89 height 27
click at [288, 212] on select "All Grades Elementary - Pre-K - Kindergarten - 1st Grade - 2nd Grade - 3rd Grad…" at bounding box center [242, 217] width 100 height 30
select select "3"
click at [192, 202] on select "All Grades Elementary - Pre-K - Kindergarten - 1st Grade - 2nd Grade - 3rd Grad…" at bounding box center [242, 217] width 100 height 30
click at [543, 216] on input "Go" at bounding box center [542, 216] width 35 height 23
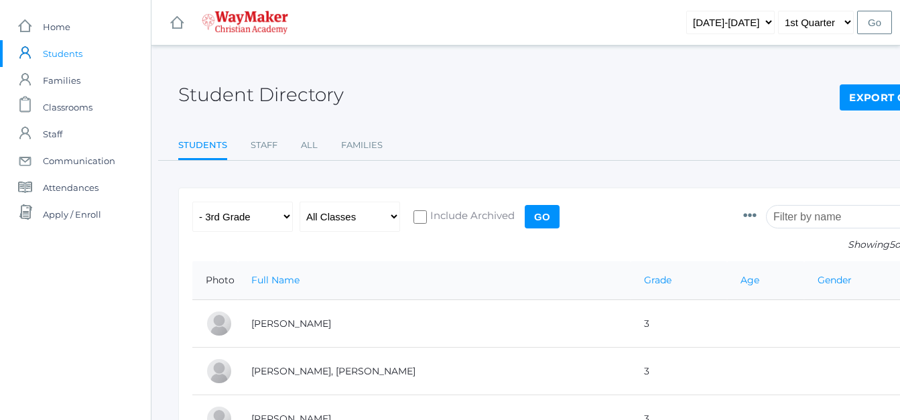
click at [855, 108] on link "Export CSV" at bounding box center [883, 97] width 89 height 27
click at [283, 220] on select "All Grades Elementary - Pre-K - Kindergarten - 1st Grade - 2nd Grade - 3rd Grad…" at bounding box center [242, 217] width 100 height 30
select select "4"
click at [192, 202] on select "All Grades Elementary - Pre-K - Kindergarten - 1st Grade - 2nd Grade - 3rd Grad…" at bounding box center [242, 217] width 100 height 30
click at [539, 217] on input "Go" at bounding box center [542, 216] width 35 height 23
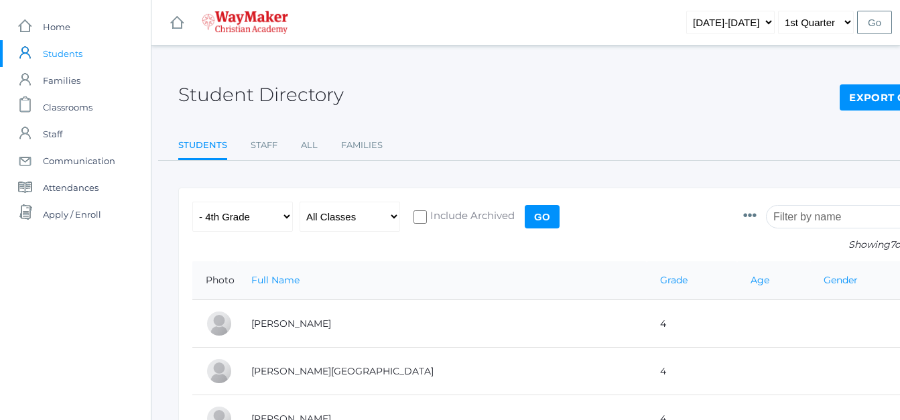
click at [855, 92] on link "Export CSV" at bounding box center [883, 97] width 89 height 27
click at [288, 214] on select "All Grades Elementary - Pre-K - Kindergarten - 1st Grade - 2nd Grade - 3rd Grad…" at bounding box center [242, 217] width 100 height 30
select select "5"
click at [192, 202] on select "All Grades Elementary - Pre-K - Kindergarten - 1st Grade - 2nd Grade - 3rd Grad…" at bounding box center [242, 217] width 100 height 30
click at [872, 100] on link "Export CSV" at bounding box center [883, 97] width 89 height 27
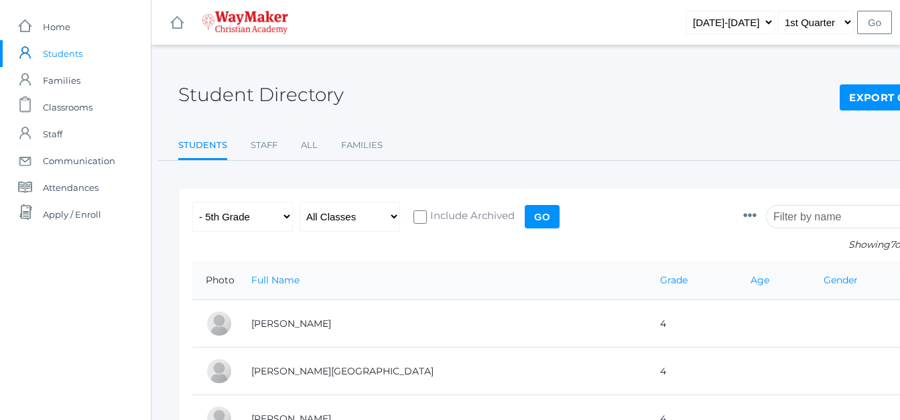
click at [527, 217] on input "Go" at bounding box center [542, 216] width 35 height 23
click at [857, 94] on link "Export CSV" at bounding box center [883, 97] width 89 height 27
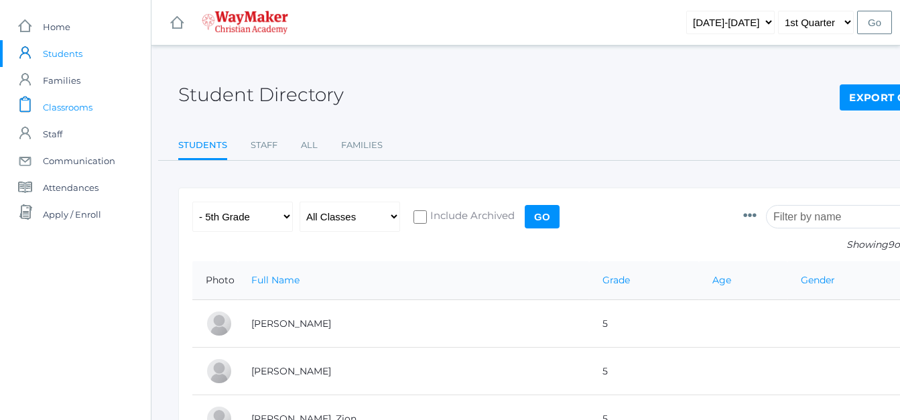
click at [73, 104] on span "Classrooms" at bounding box center [68, 107] width 50 height 27
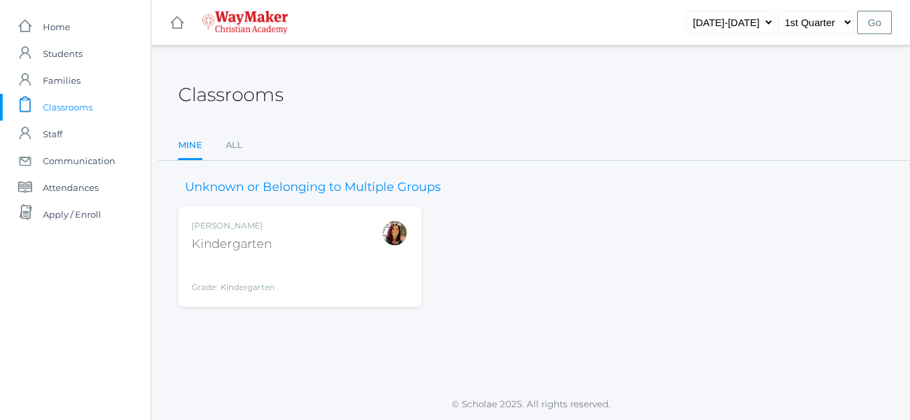
click at [234, 236] on div "Kindergarten" at bounding box center [233, 244] width 83 height 18
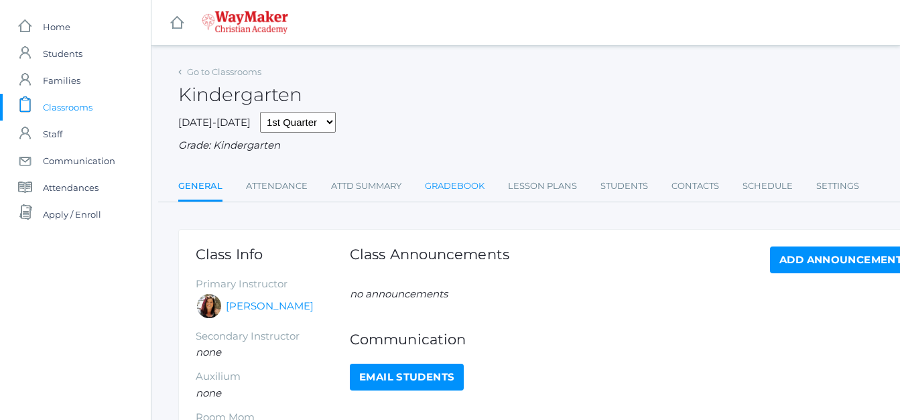
click at [472, 187] on link "Gradebook" at bounding box center [455, 186] width 60 height 27
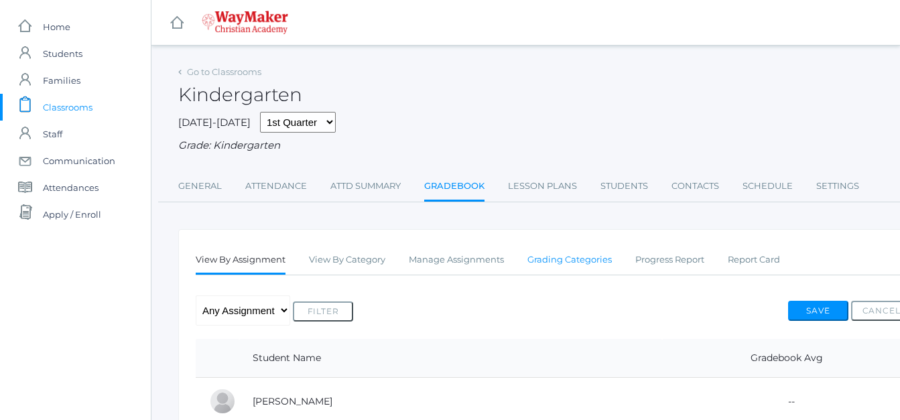
click at [576, 265] on link "Grading Categories" at bounding box center [569, 260] width 84 height 27
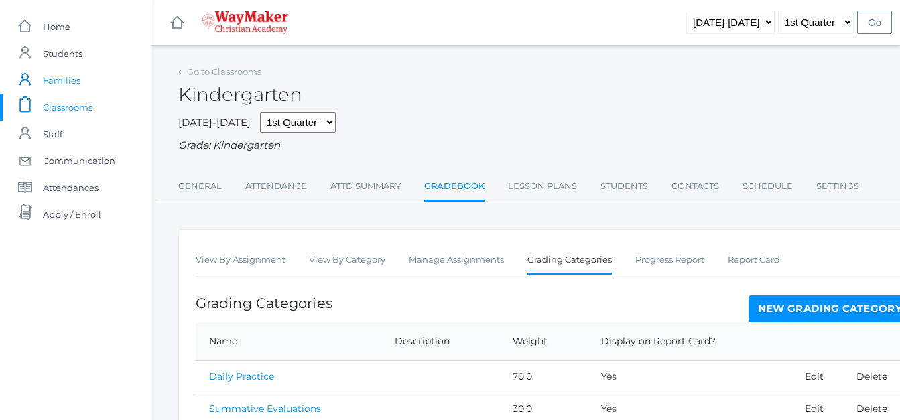
click at [61, 87] on span "Families" at bounding box center [62, 80] width 38 height 27
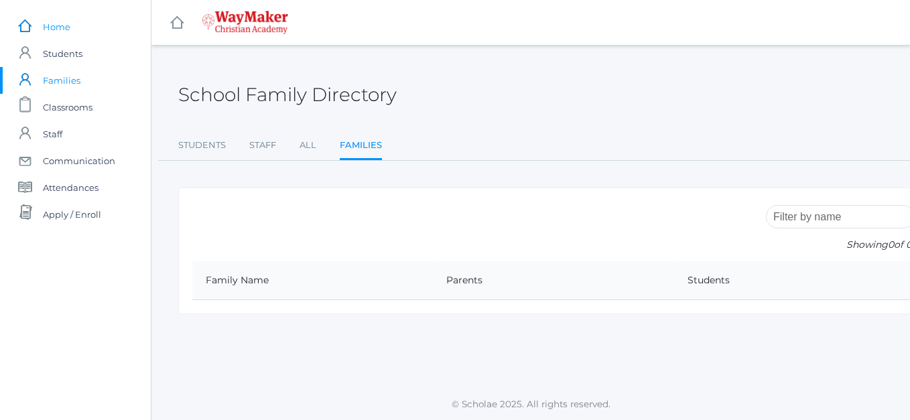
click at [67, 30] on span "Home" at bounding box center [56, 26] width 27 height 27
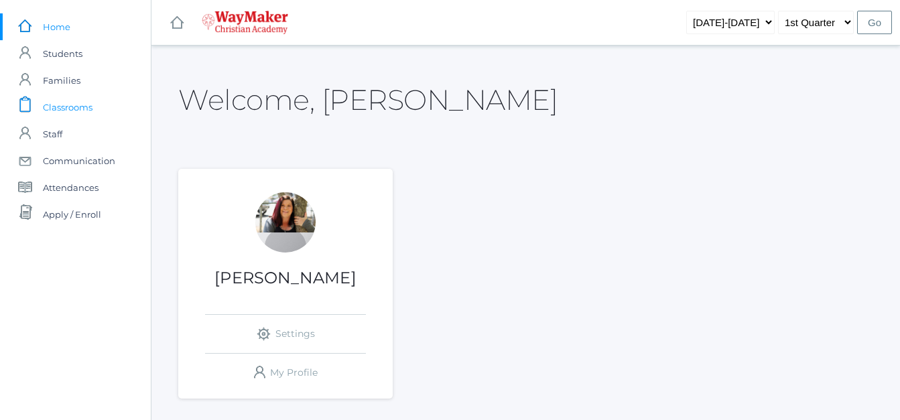
click at [66, 111] on span "Classrooms" at bounding box center [68, 107] width 50 height 27
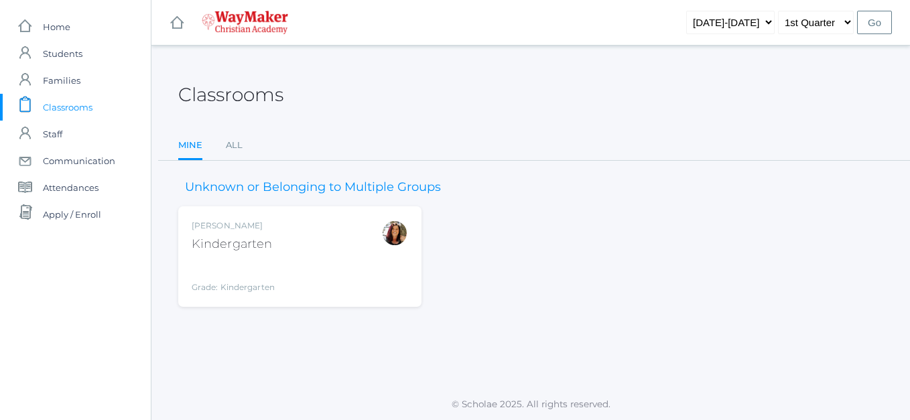
click at [212, 252] on div "Kindergarten" at bounding box center [233, 244] width 83 height 18
